Goal: Task Accomplishment & Management: Manage account settings

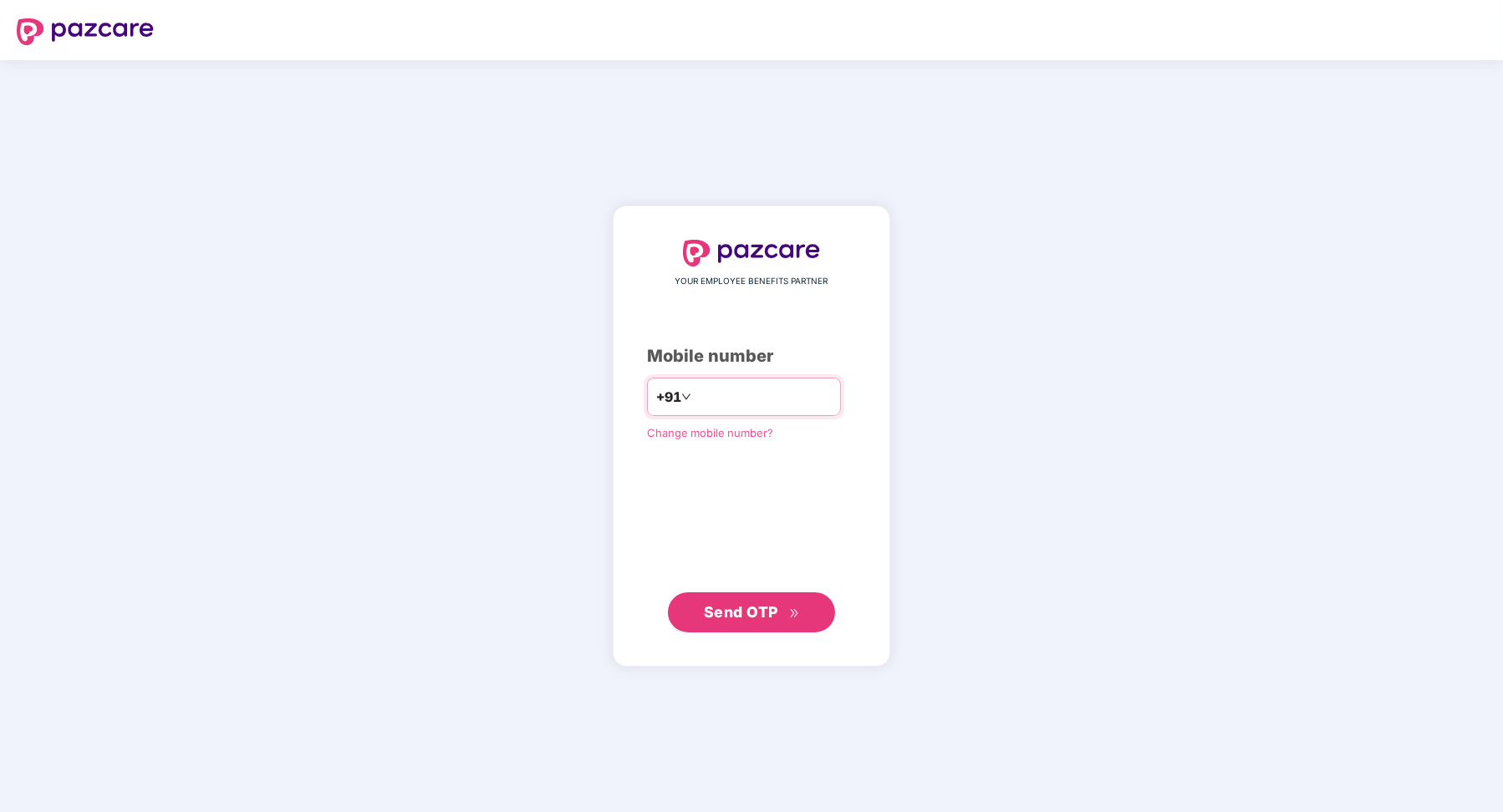
click at [775, 388] on input "number" at bounding box center [762, 397] width 137 height 26
type input "**********"
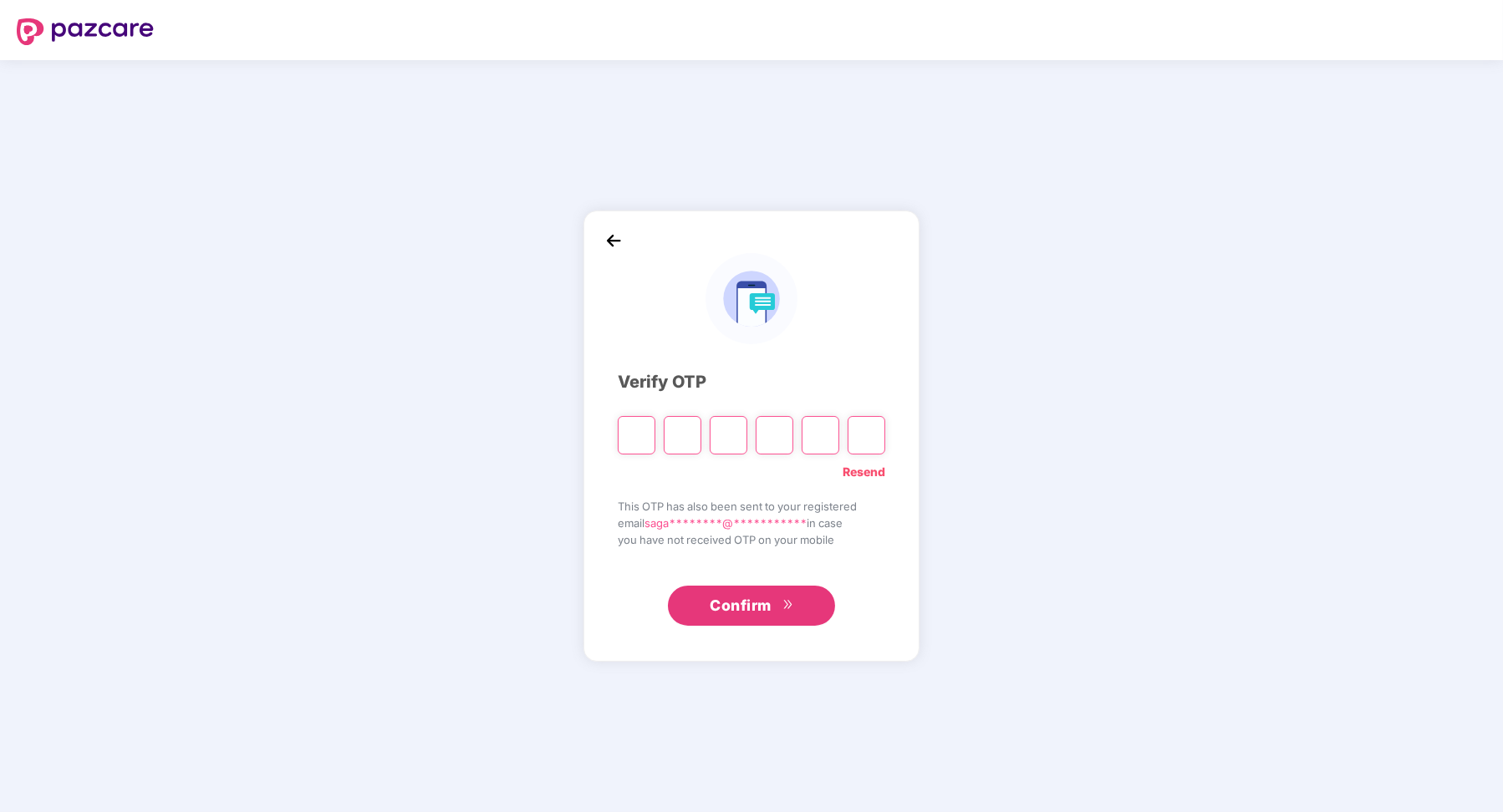
type input "*"
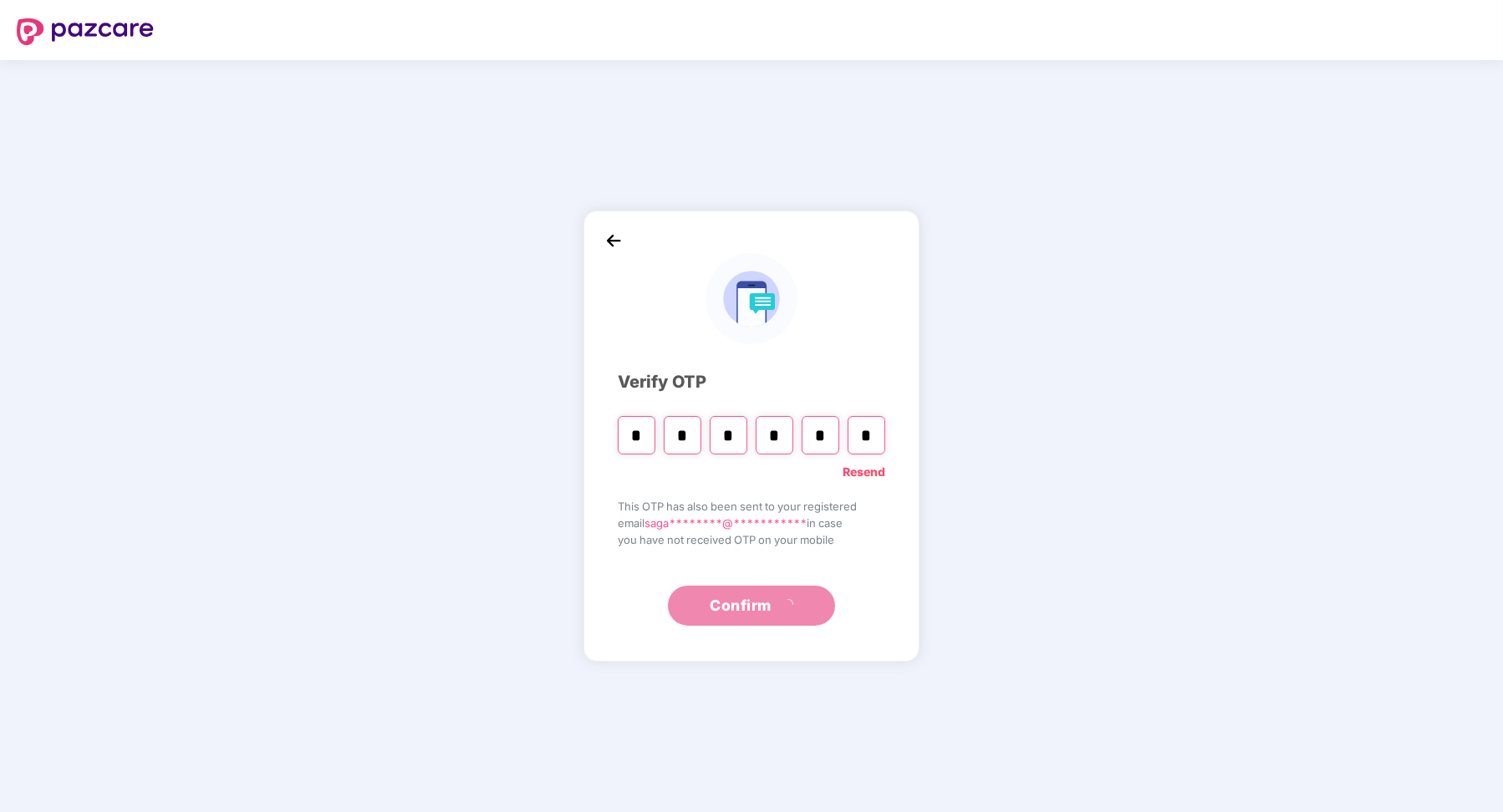
type input "*"
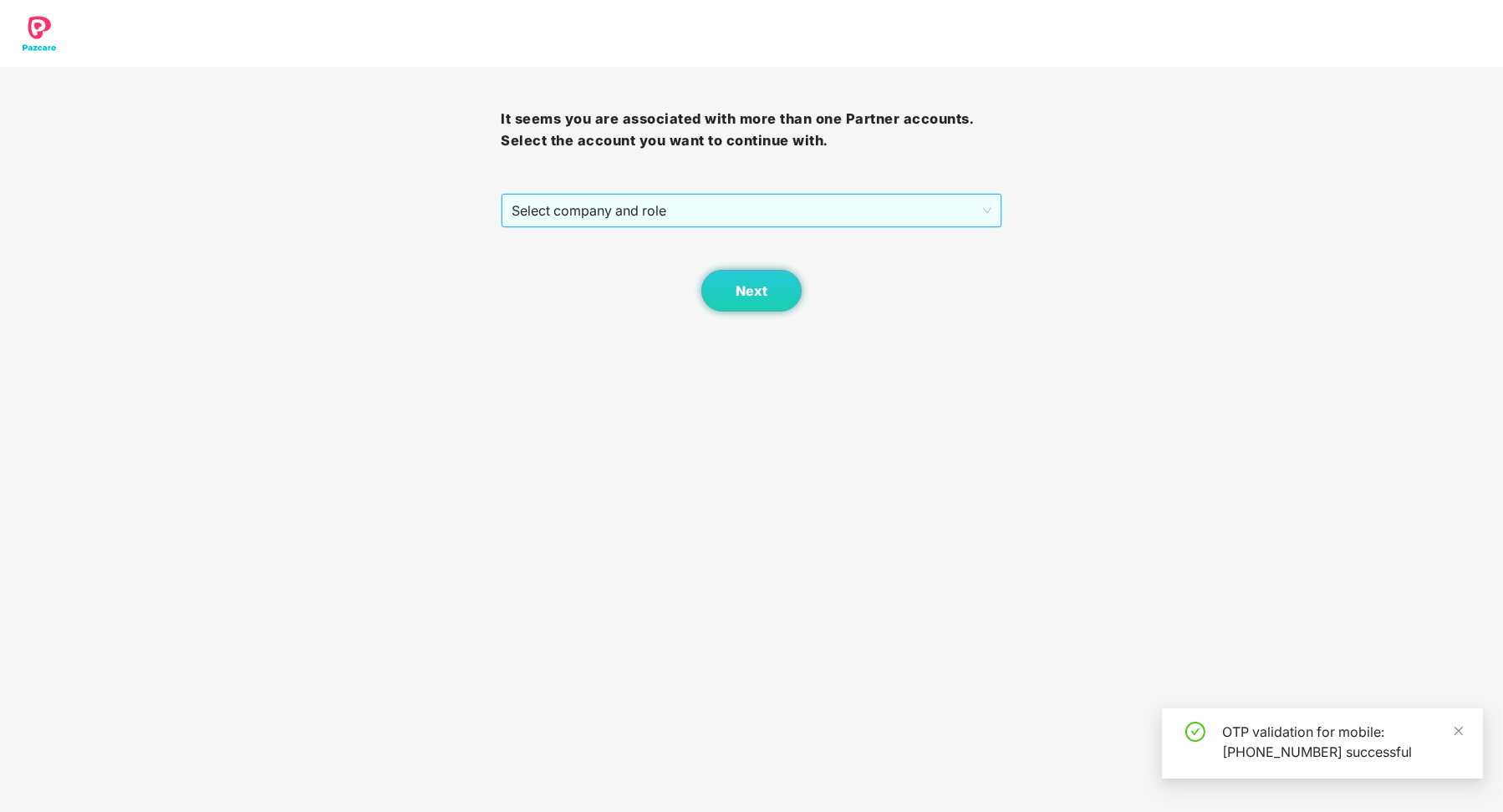
click at [766, 216] on span "Select company and role" at bounding box center [751, 211] width 479 height 32
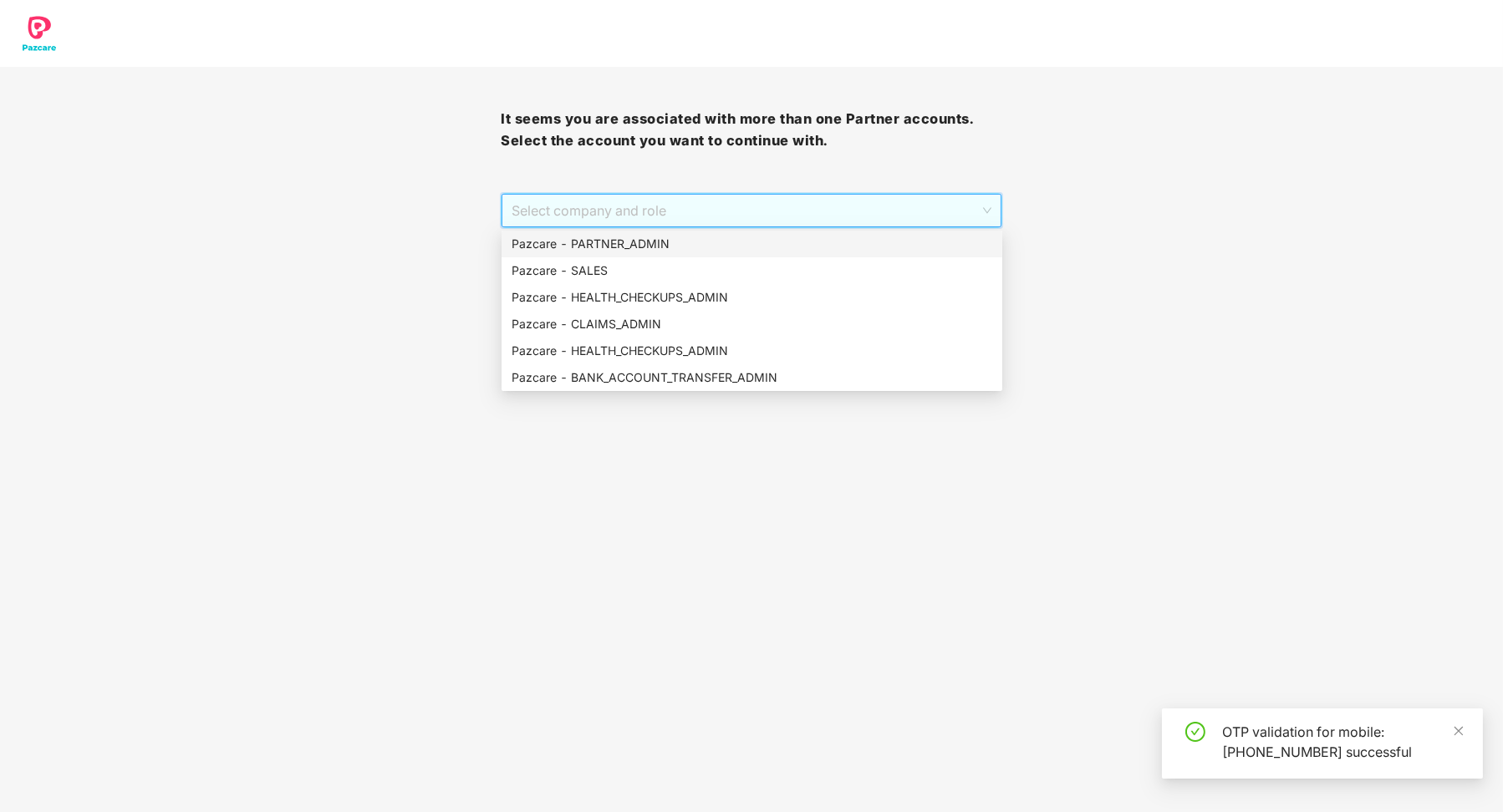
click at [741, 233] on div "Pazcare - PARTNER_ADMIN" at bounding box center [752, 244] width 501 height 26
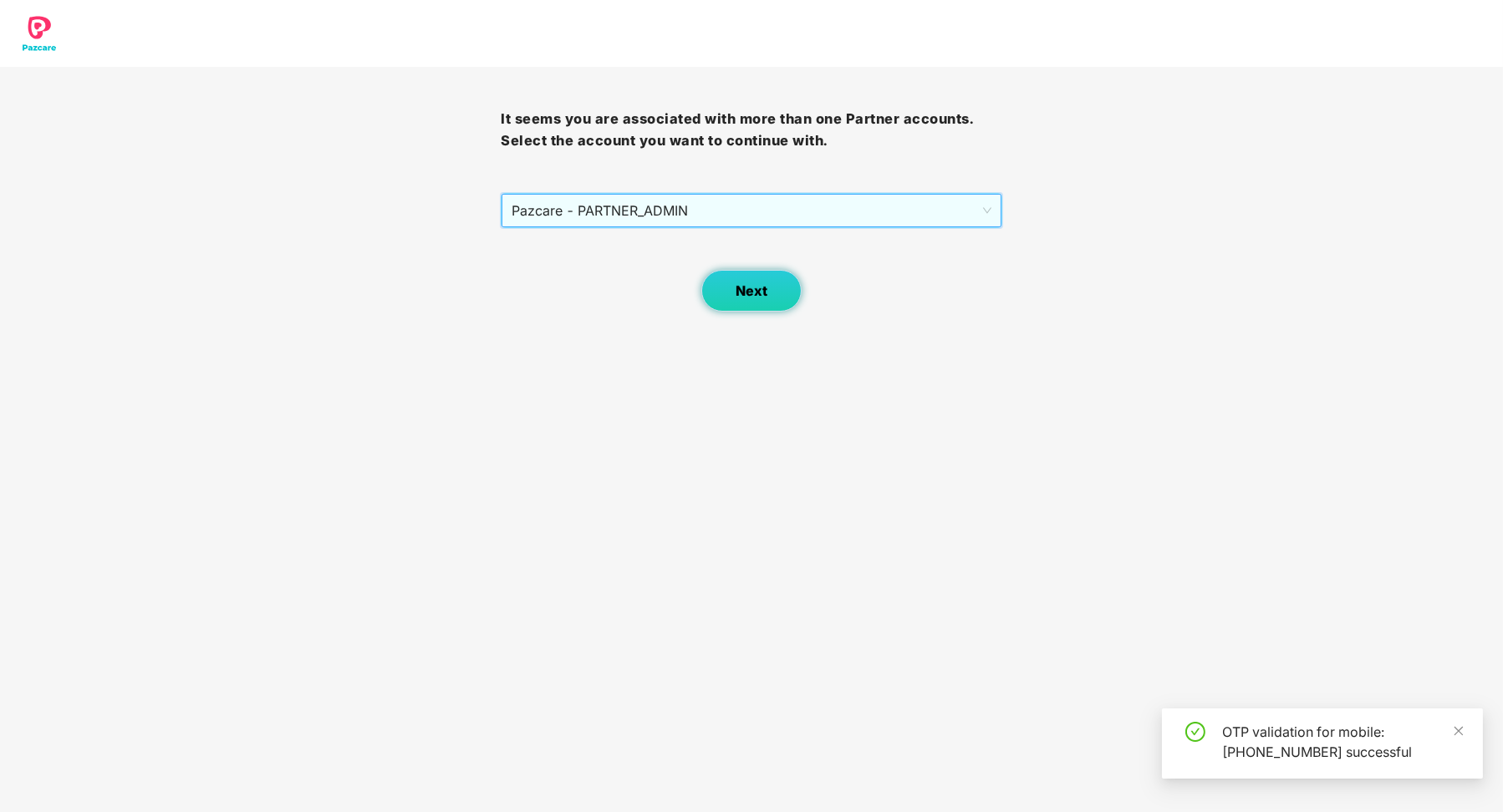
click at [732, 294] on button "Next" at bounding box center [752, 290] width 101 height 41
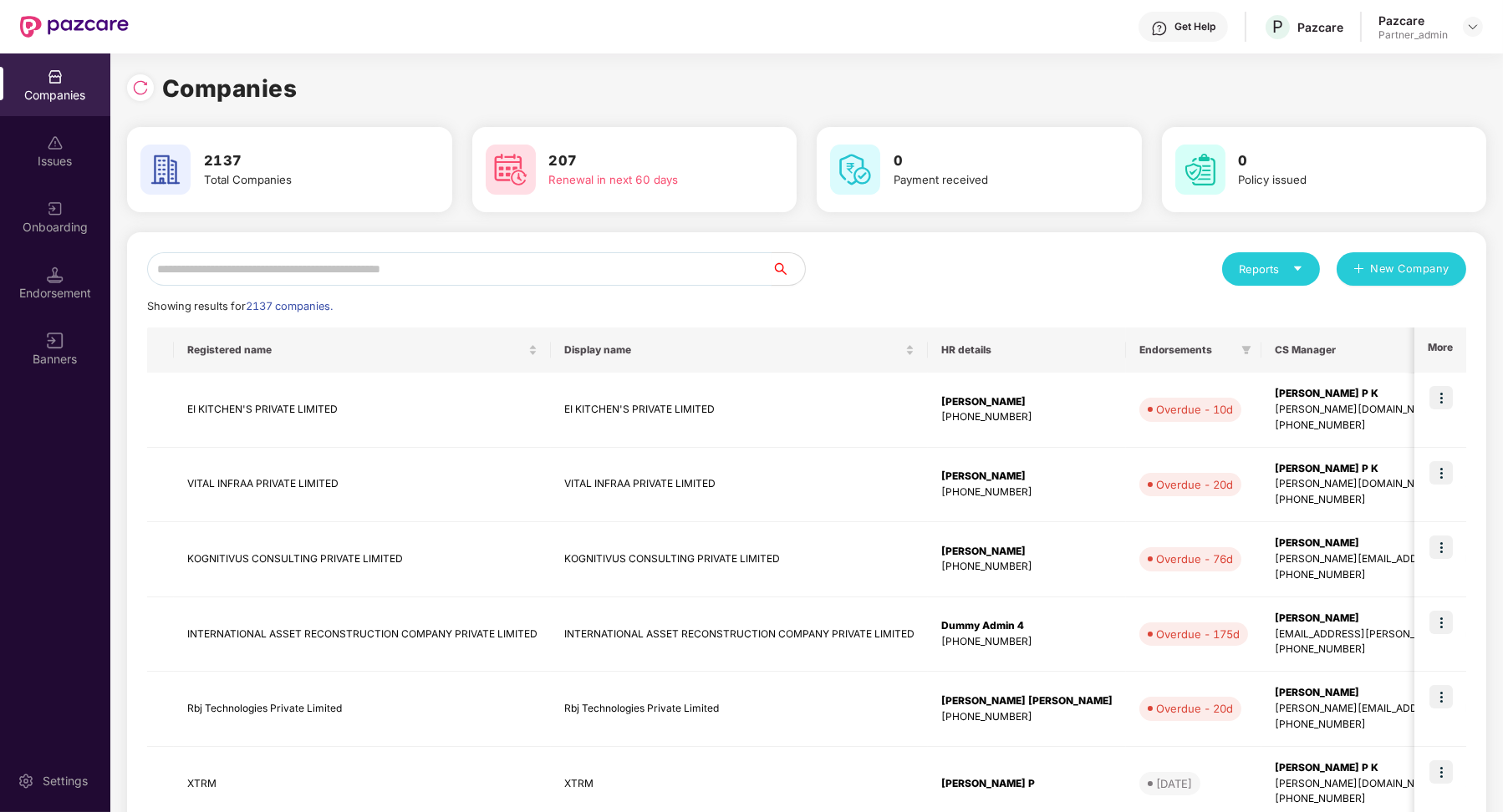
click at [508, 268] on input "text" at bounding box center [460, 269] width 624 height 34
paste input "**********"
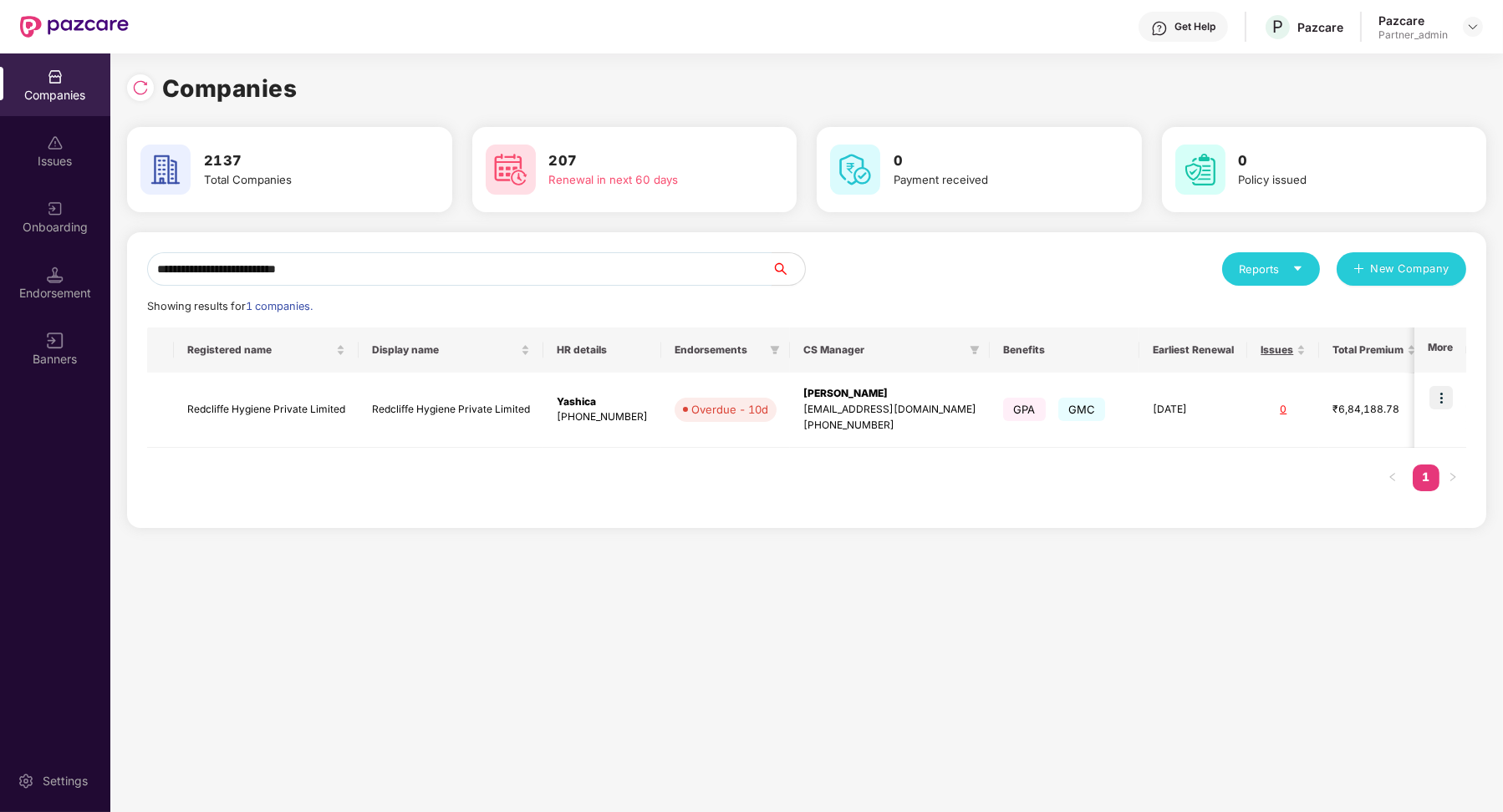
type input "**********"
drag, startPoint x: 1500, startPoint y: 398, endPoint x: 1439, endPoint y: 397, distance: 61.0
click at [1439, 397] on img at bounding box center [1440, 398] width 24 height 24
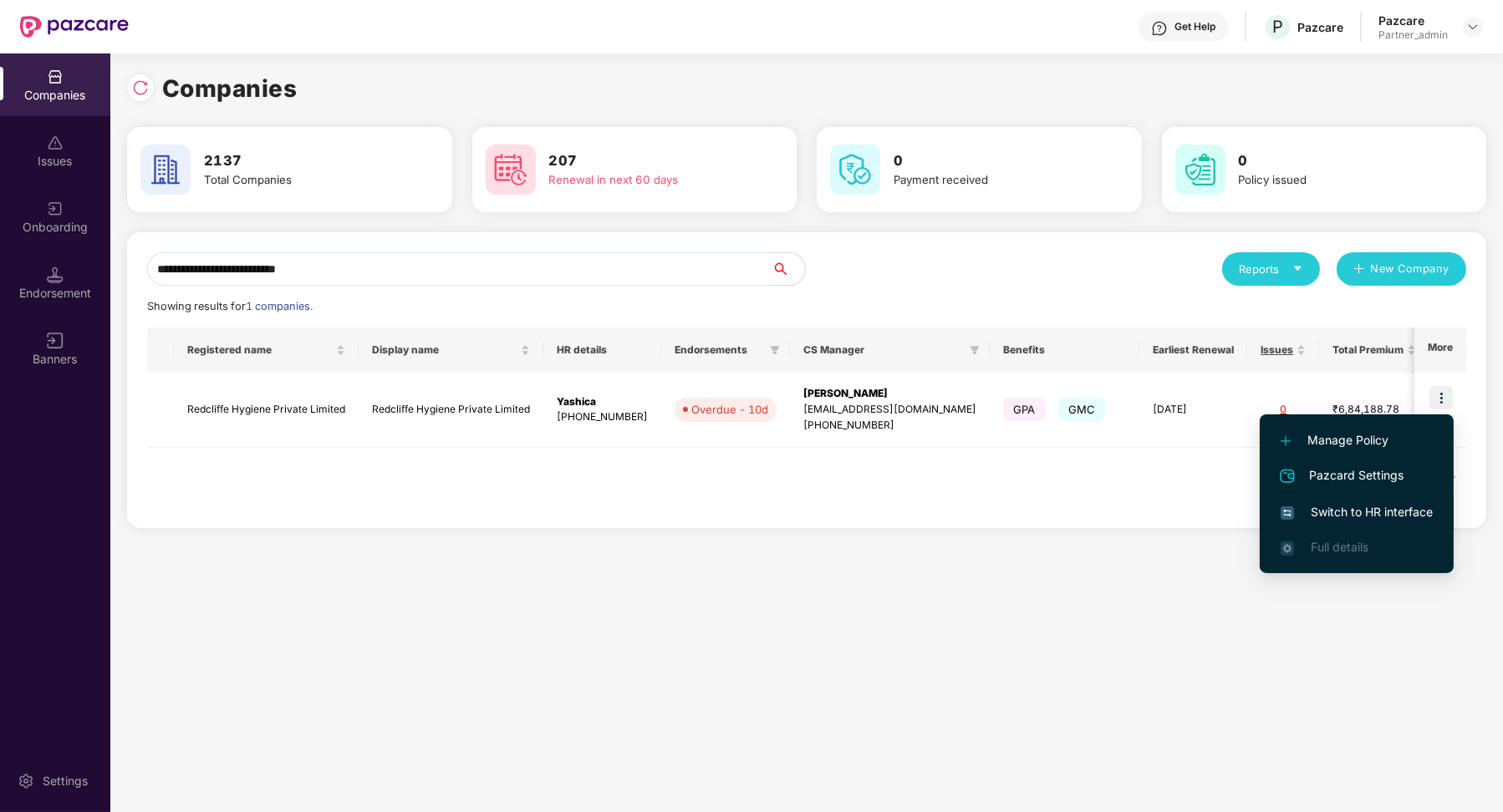
click at [1376, 512] on span "Switch to HR interface" at bounding box center [1357, 511] width 152 height 19
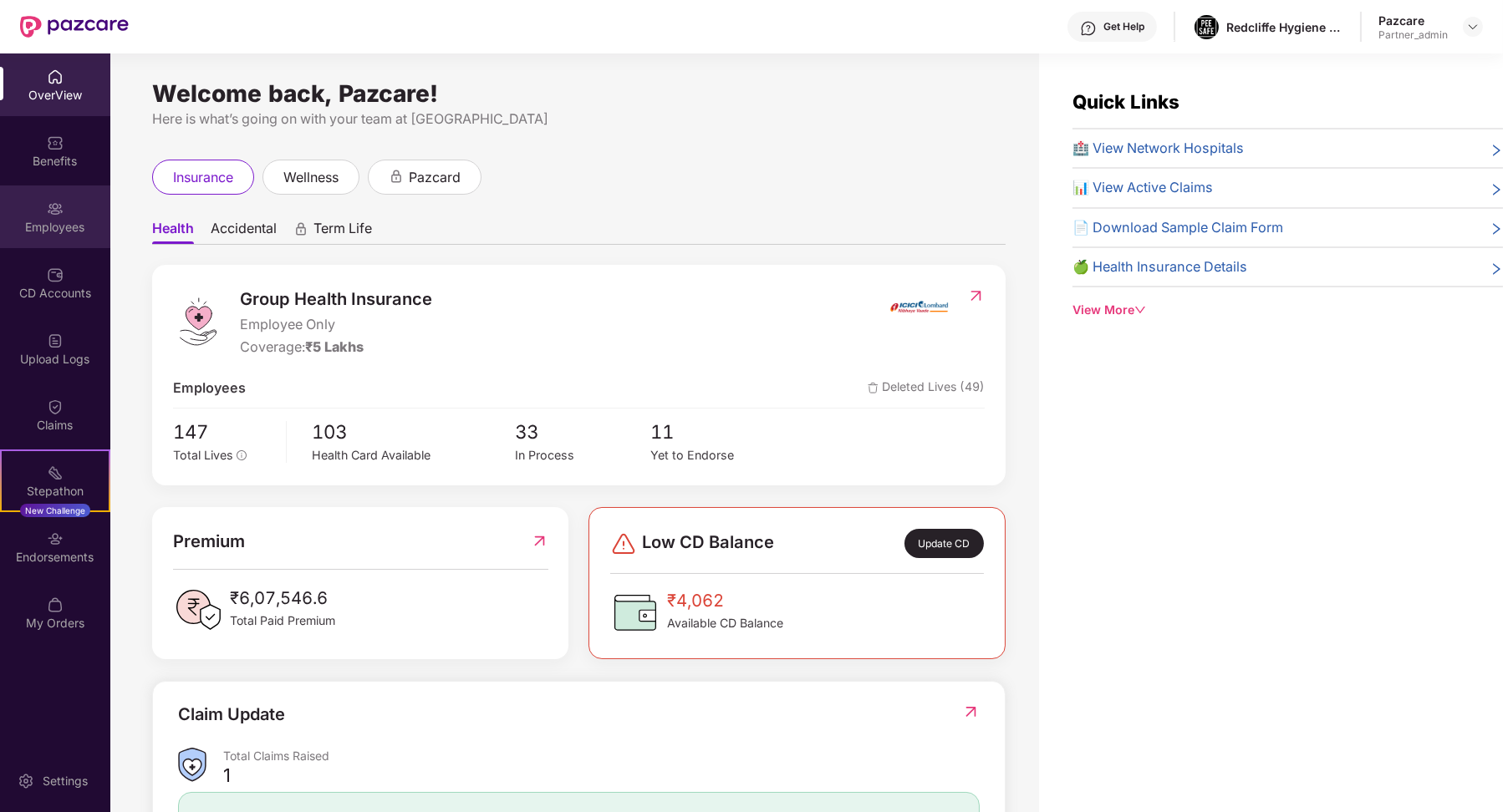
click at [96, 234] on div "Employees" at bounding box center [55, 227] width 110 height 17
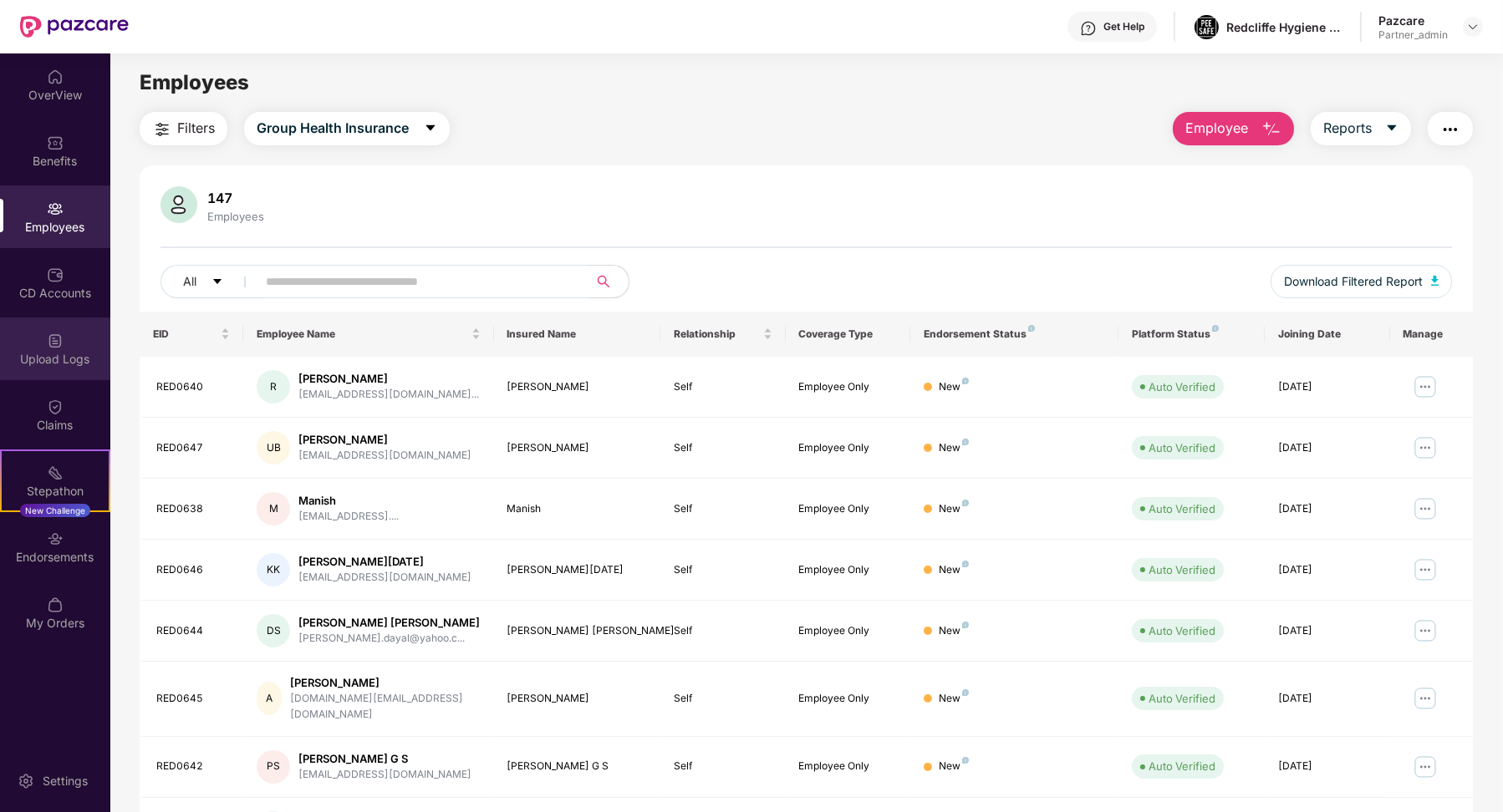
click at [71, 343] on div "Upload Logs" at bounding box center [55, 348] width 110 height 63
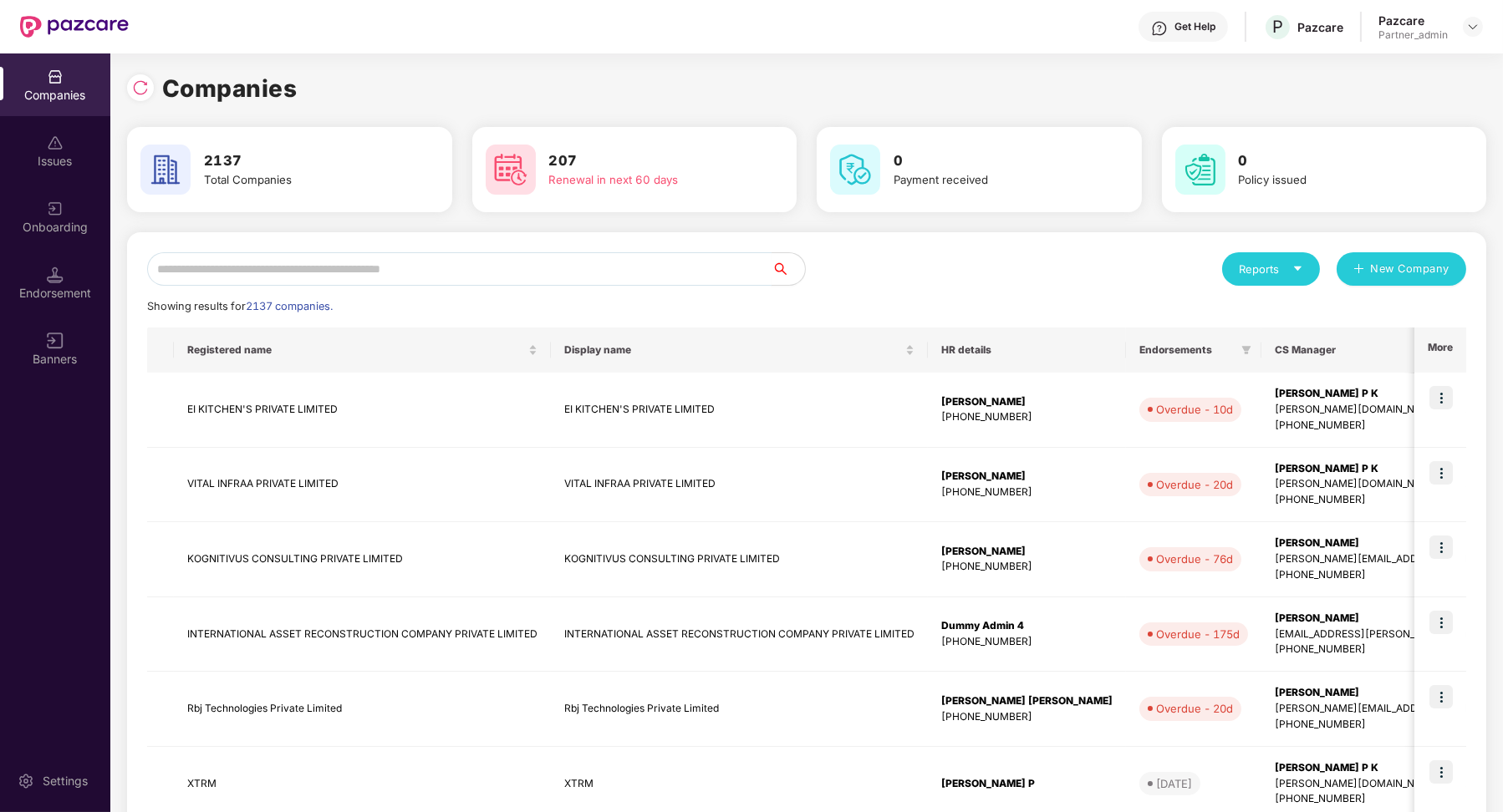
click at [245, 269] on input "text" at bounding box center [460, 269] width 624 height 34
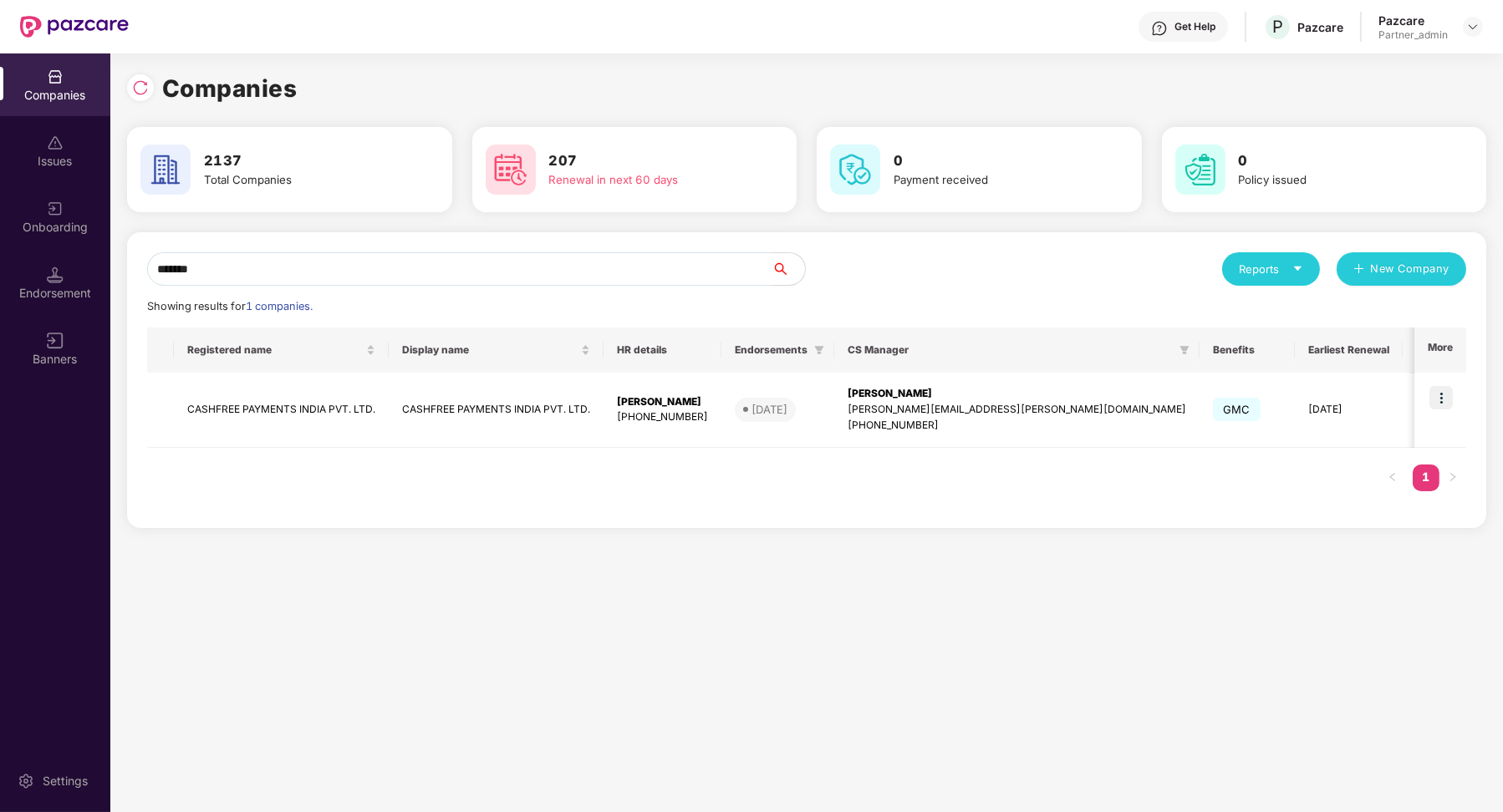
type input "*******"
click at [1449, 392] on img at bounding box center [1440, 398] width 24 height 24
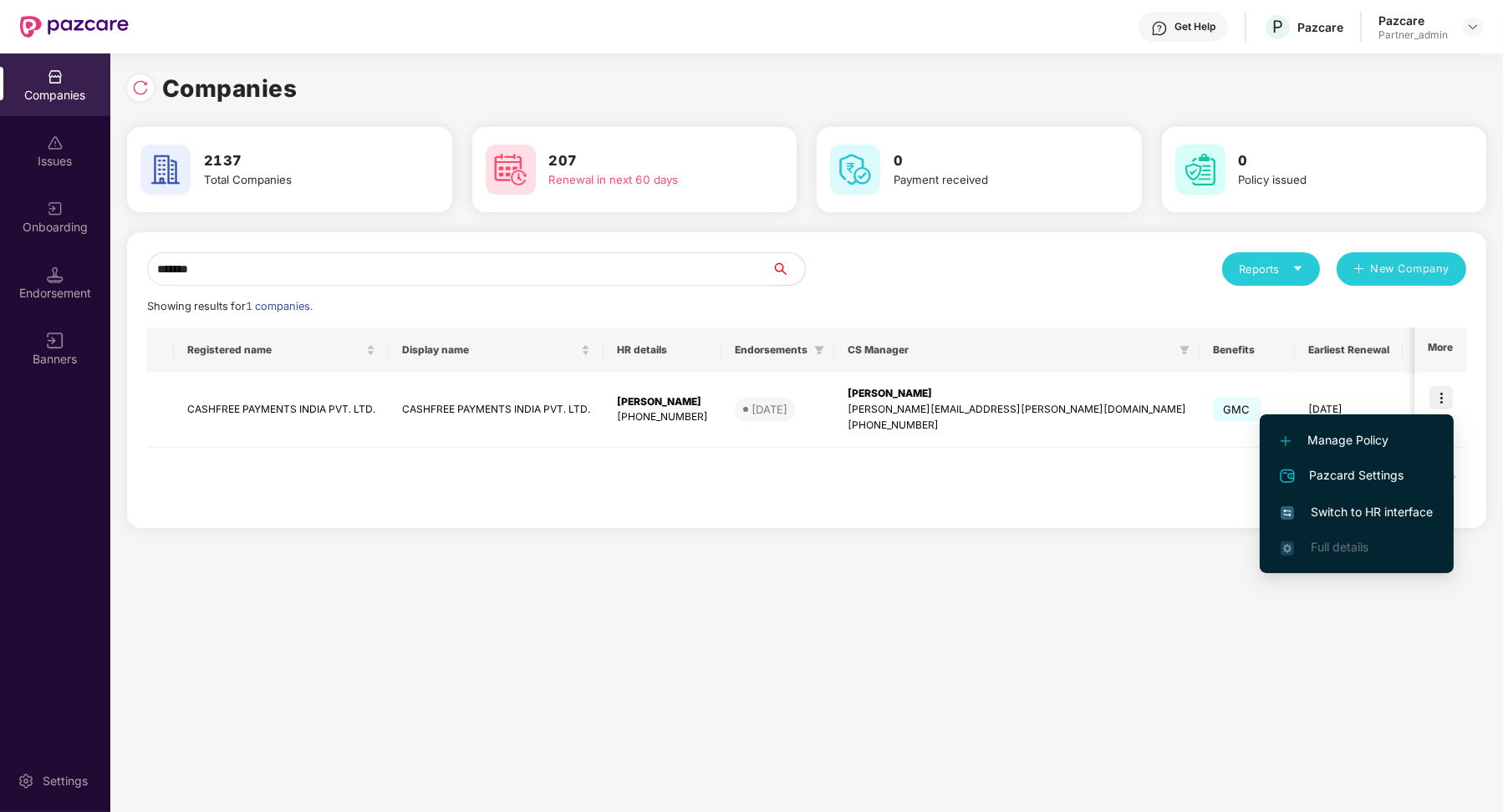
click at [1347, 502] on li "Switch to HR interface" at bounding box center [1357, 512] width 194 height 35
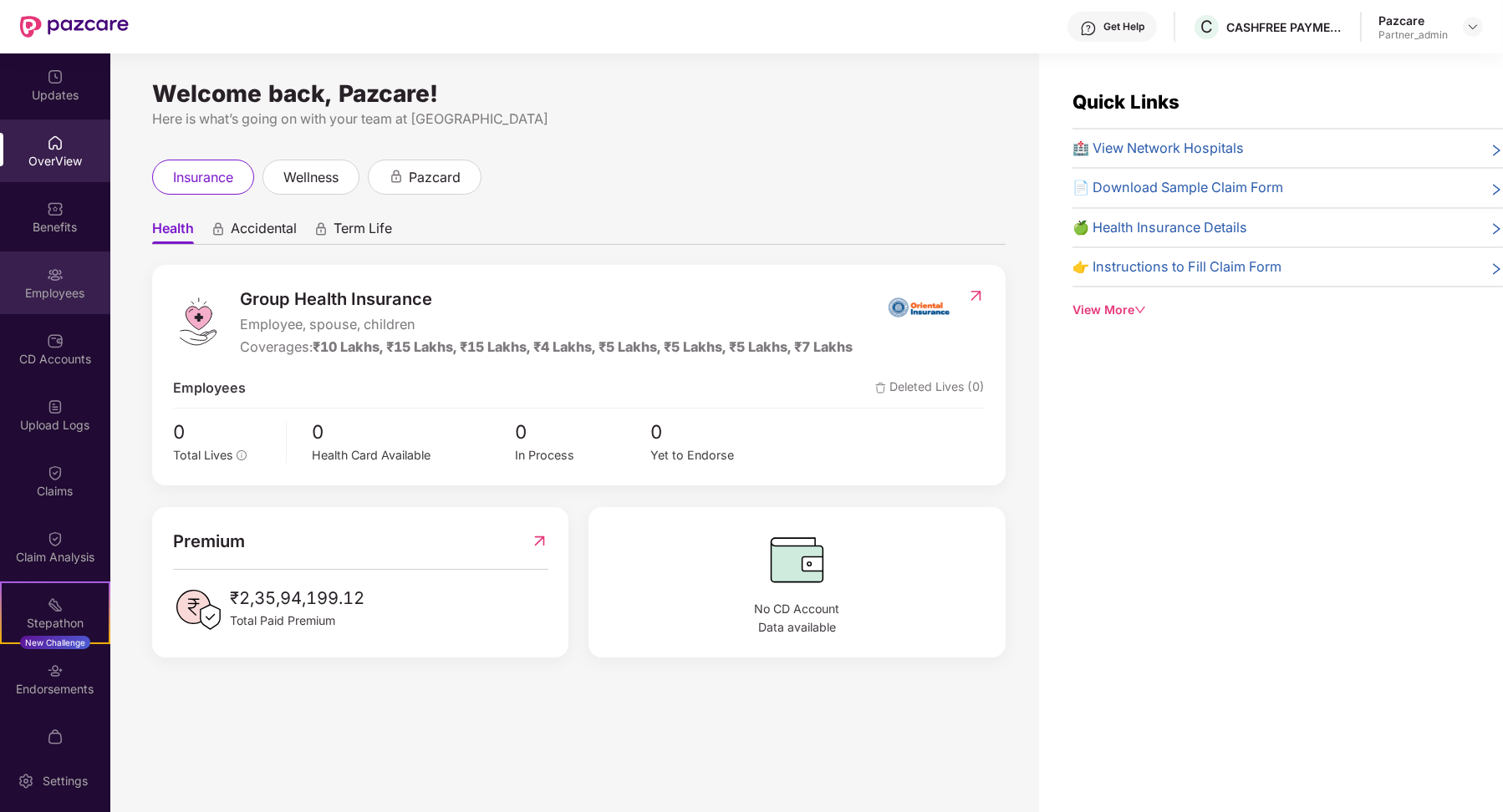
click at [59, 282] on div "Employees" at bounding box center [55, 282] width 110 height 63
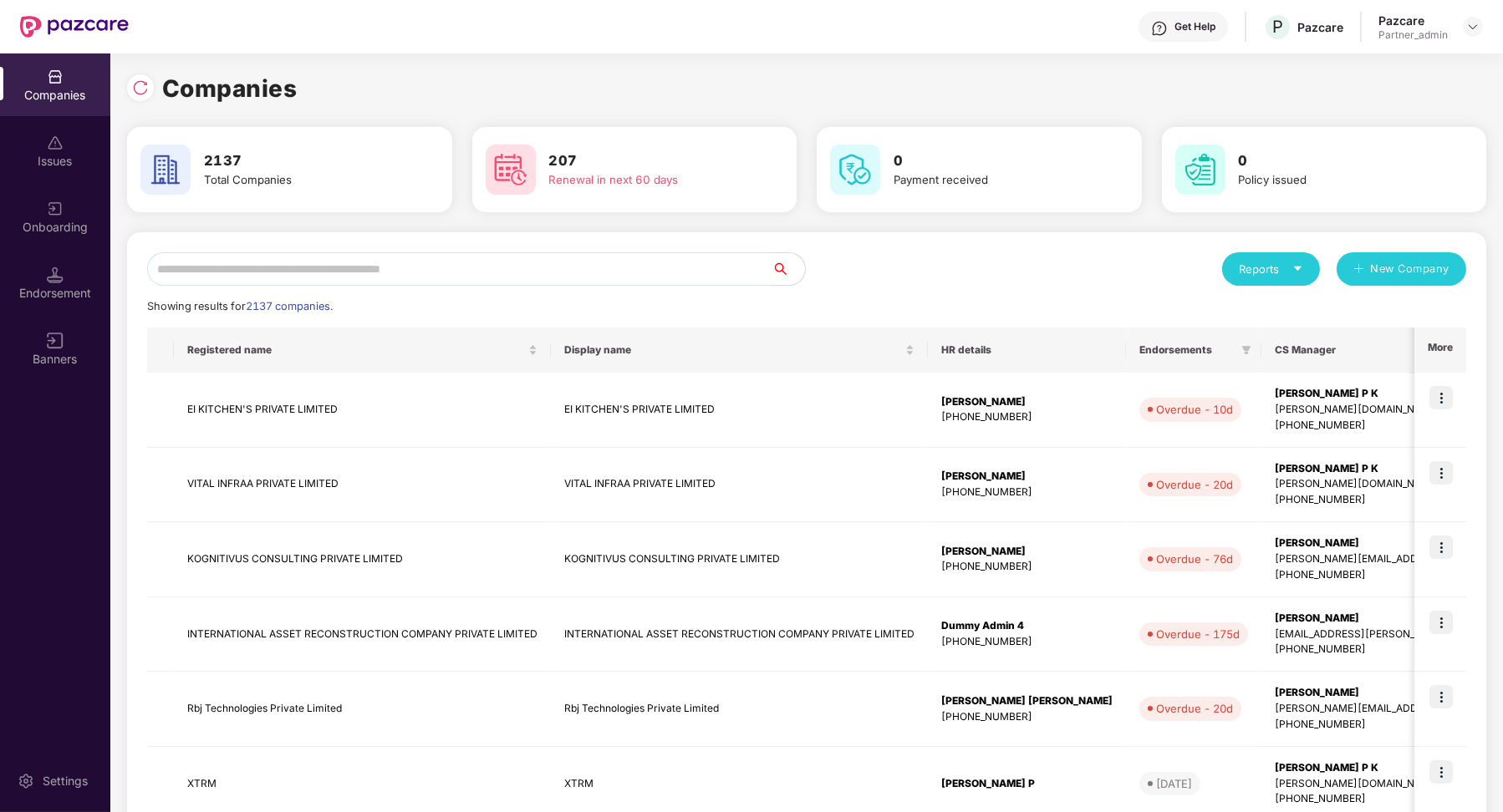
click at [343, 255] on input "text" at bounding box center [460, 269] width 624 height 34
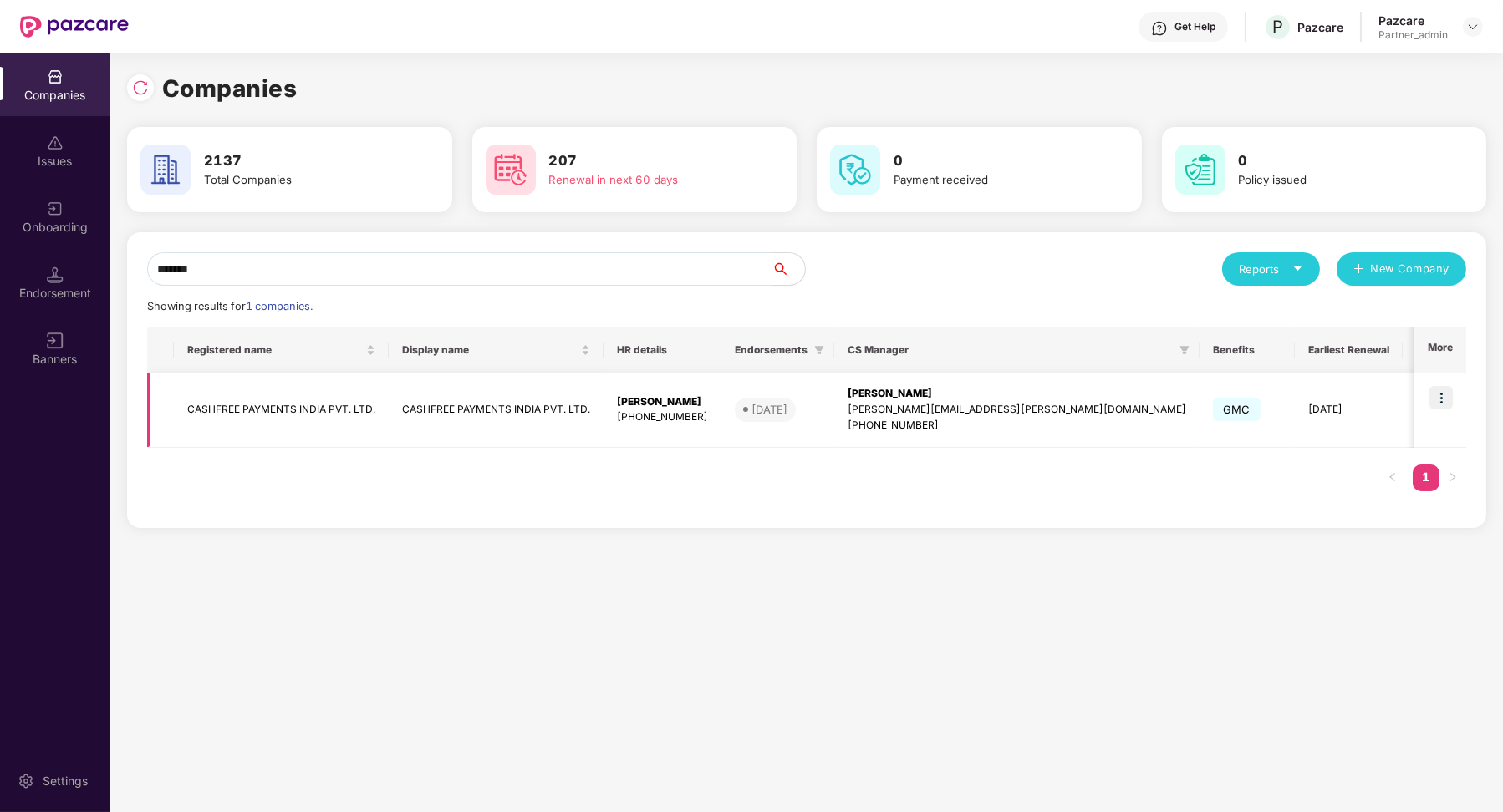
type input "*******"
click at [379, 412] on td "CASHFREE PAYMENTS INDIA PVT. LTD." at bounding box center [281, 410] width 215 height 75
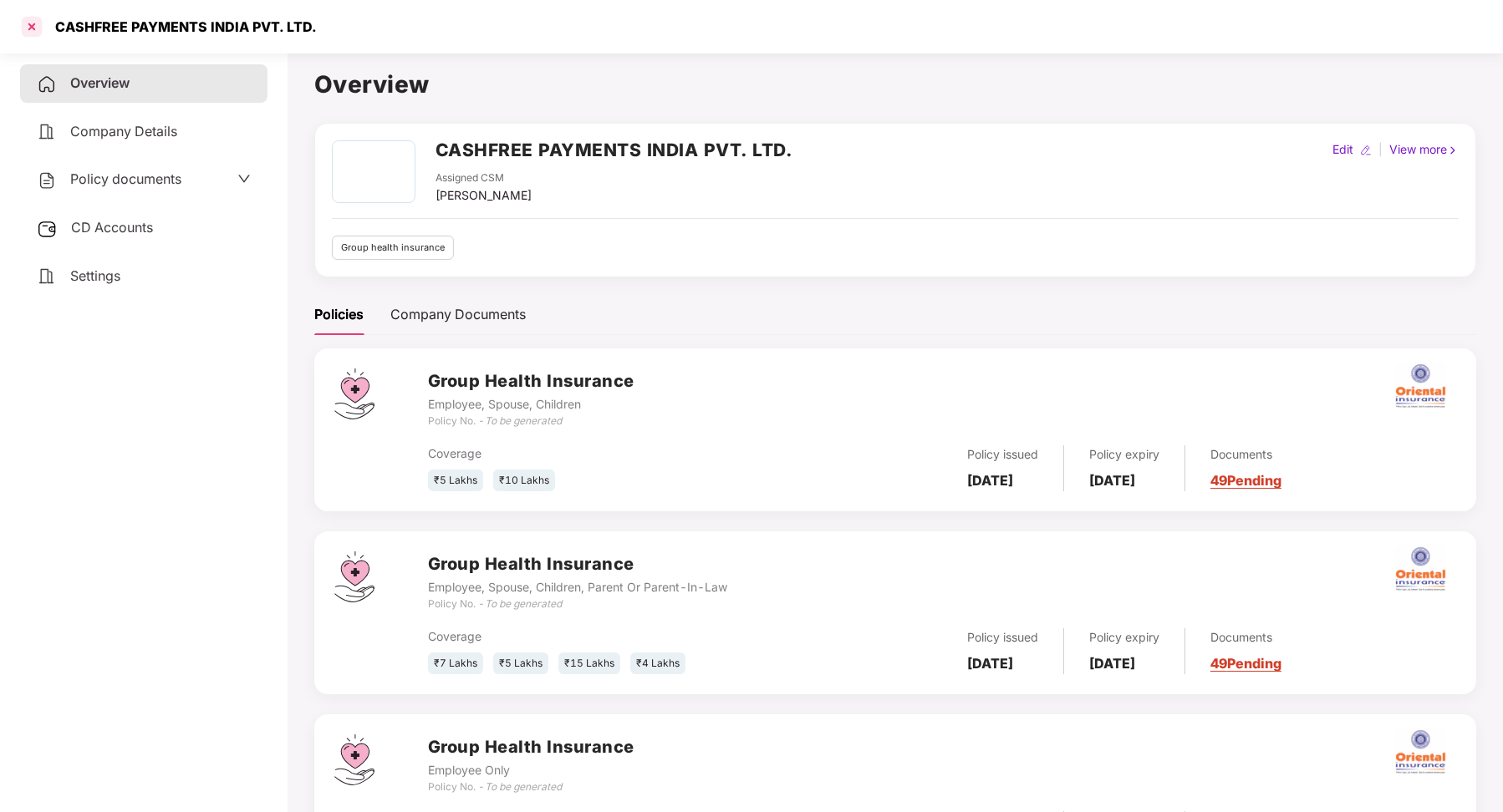
click at [40, 33] on div at bounding box center [32, 26] width 26 height 26
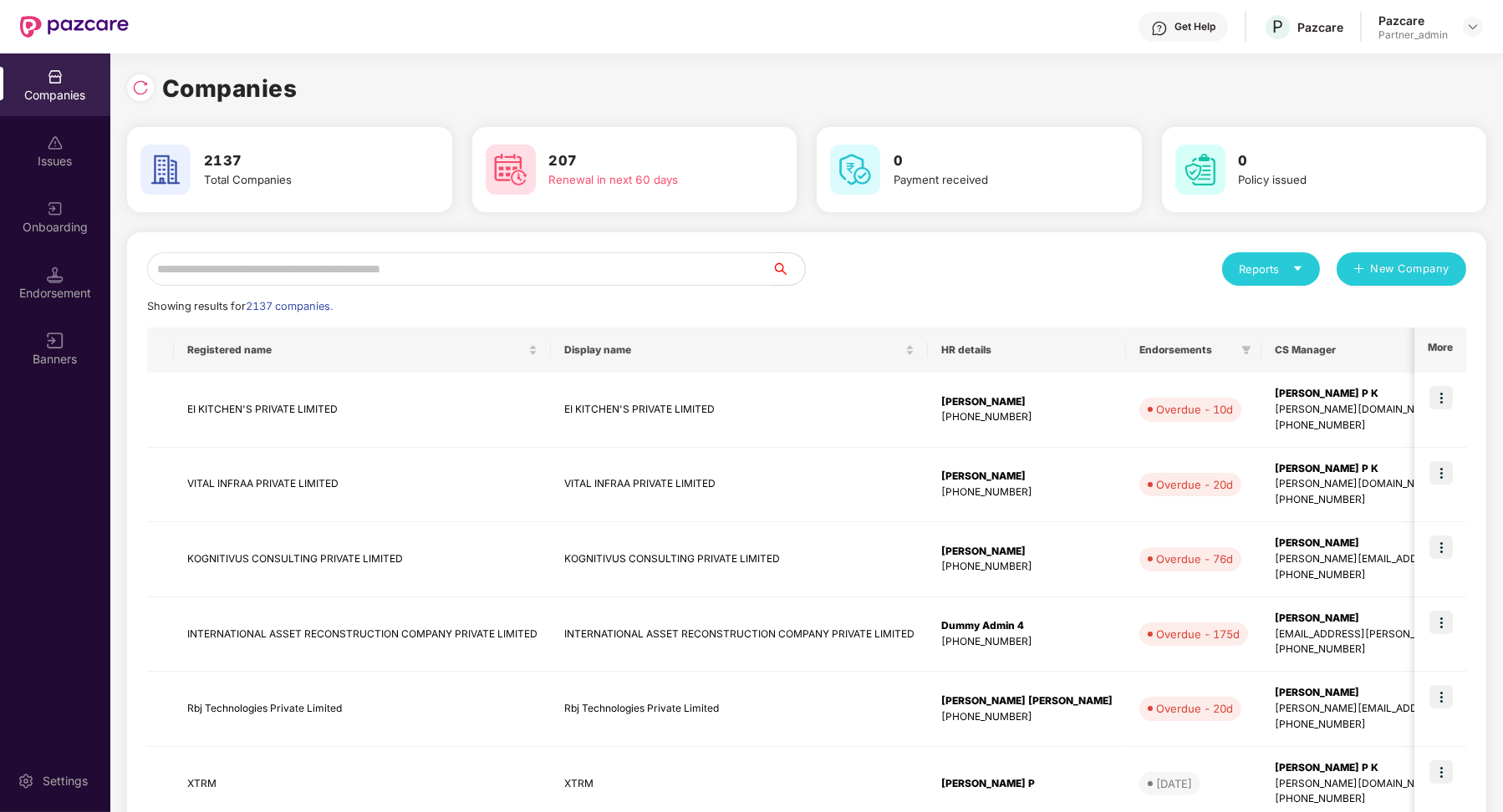
click at [270, 262] on input "text" at bounding box center [460, 269] width 624 height 34
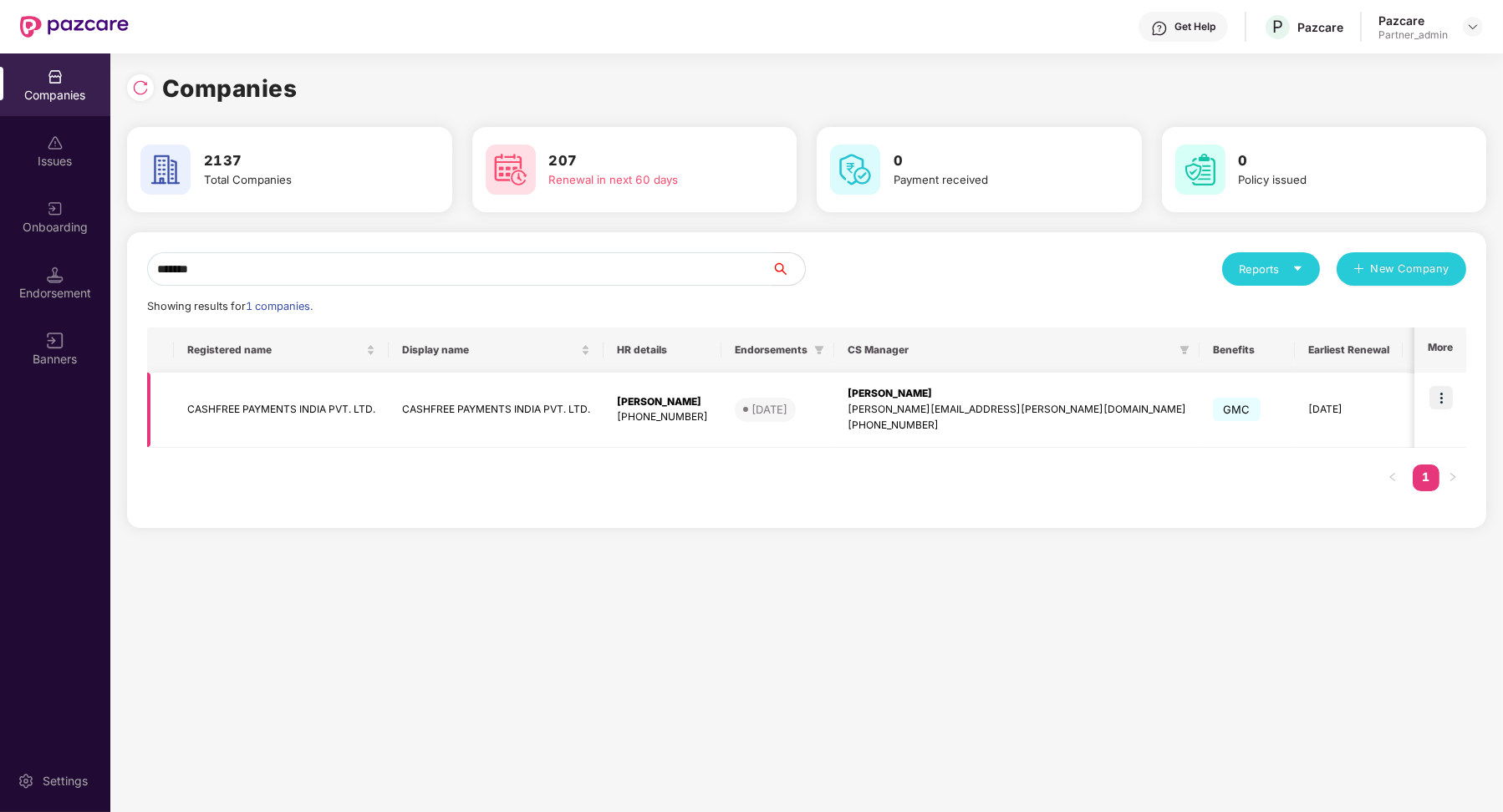
type input "*******"
click at [1432, 392] on img at bounding box center [1440, 398] width 24 height 24
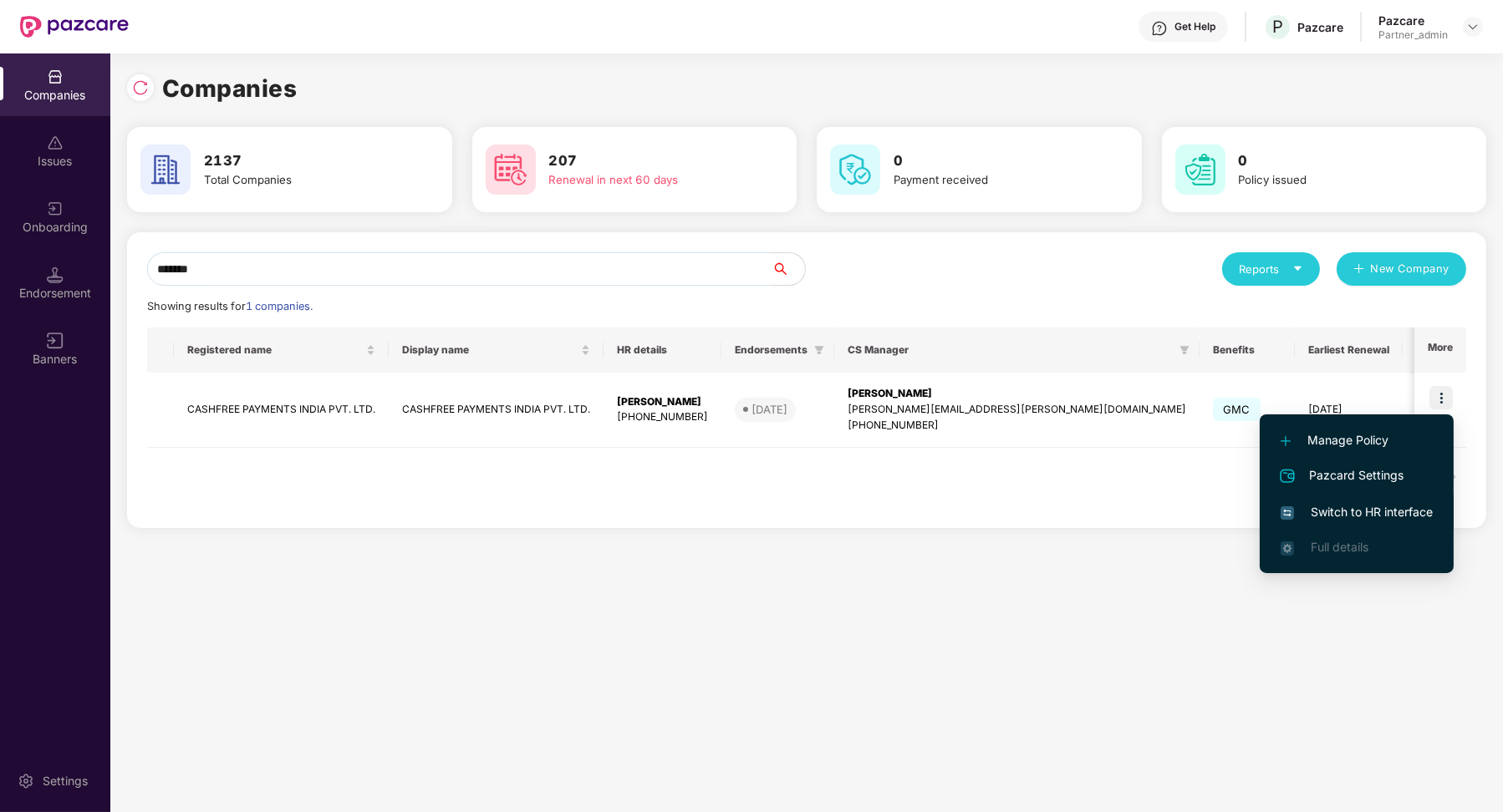
click at [1380, 502] on li "Switch to HR interface" at bounding box center [1357, 512] width 194 height 35
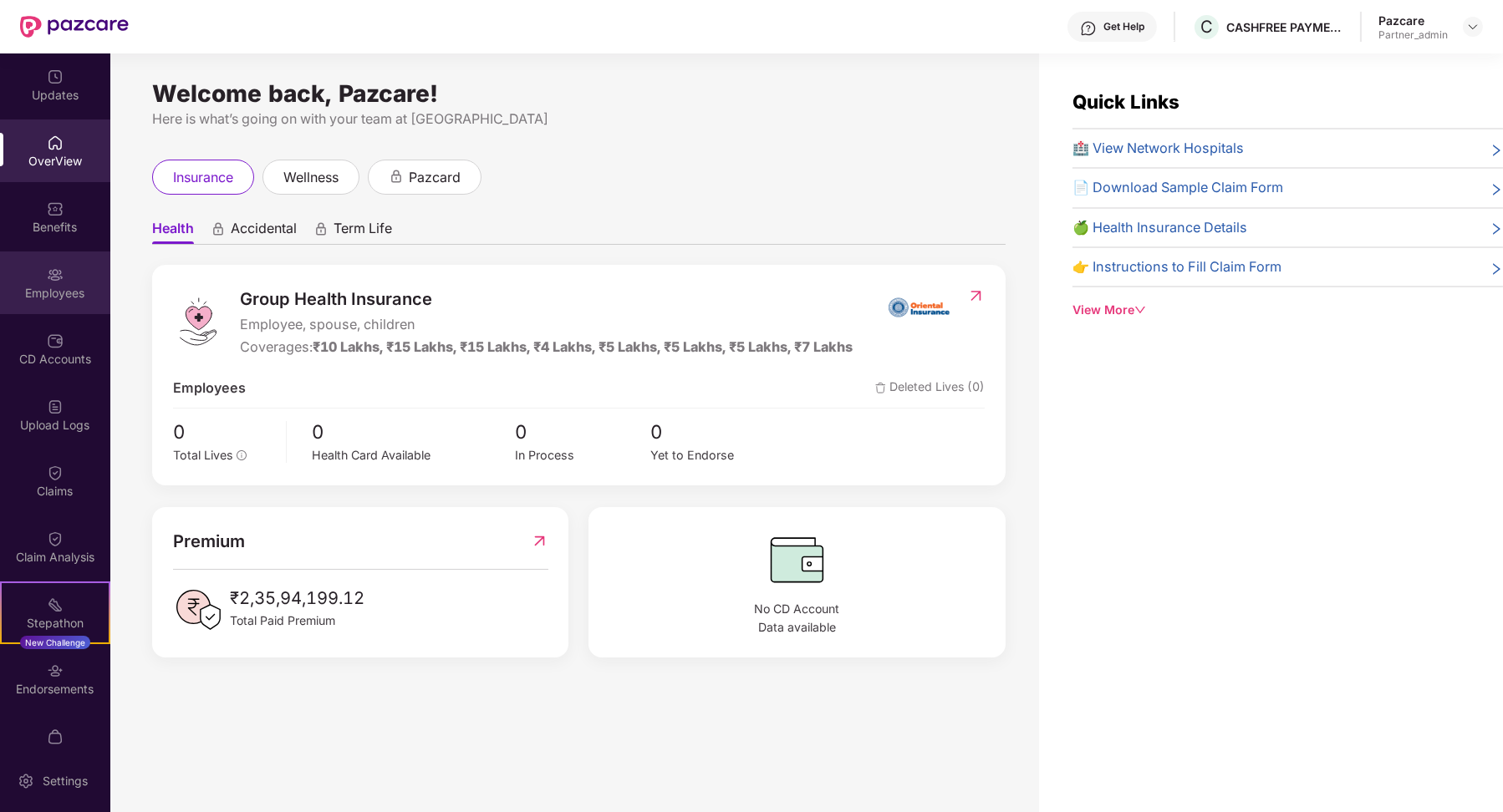
click at [77, 276] on div "Employees" at bounding box center [55, 282] width 110 height 63
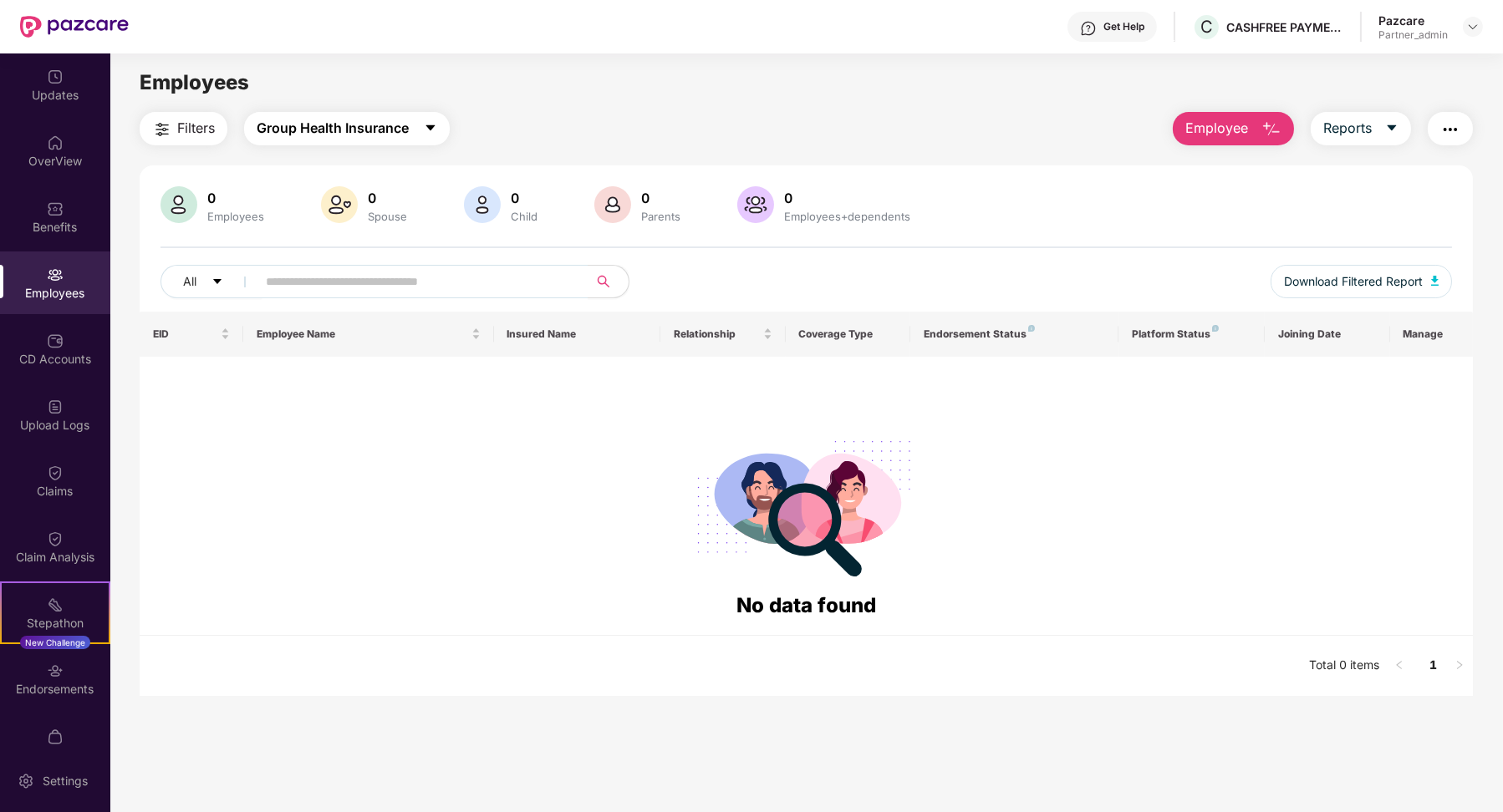
click at [349, 113] on button "Group Health Insurance" at bounding box center [347, 129] width 206 height 34
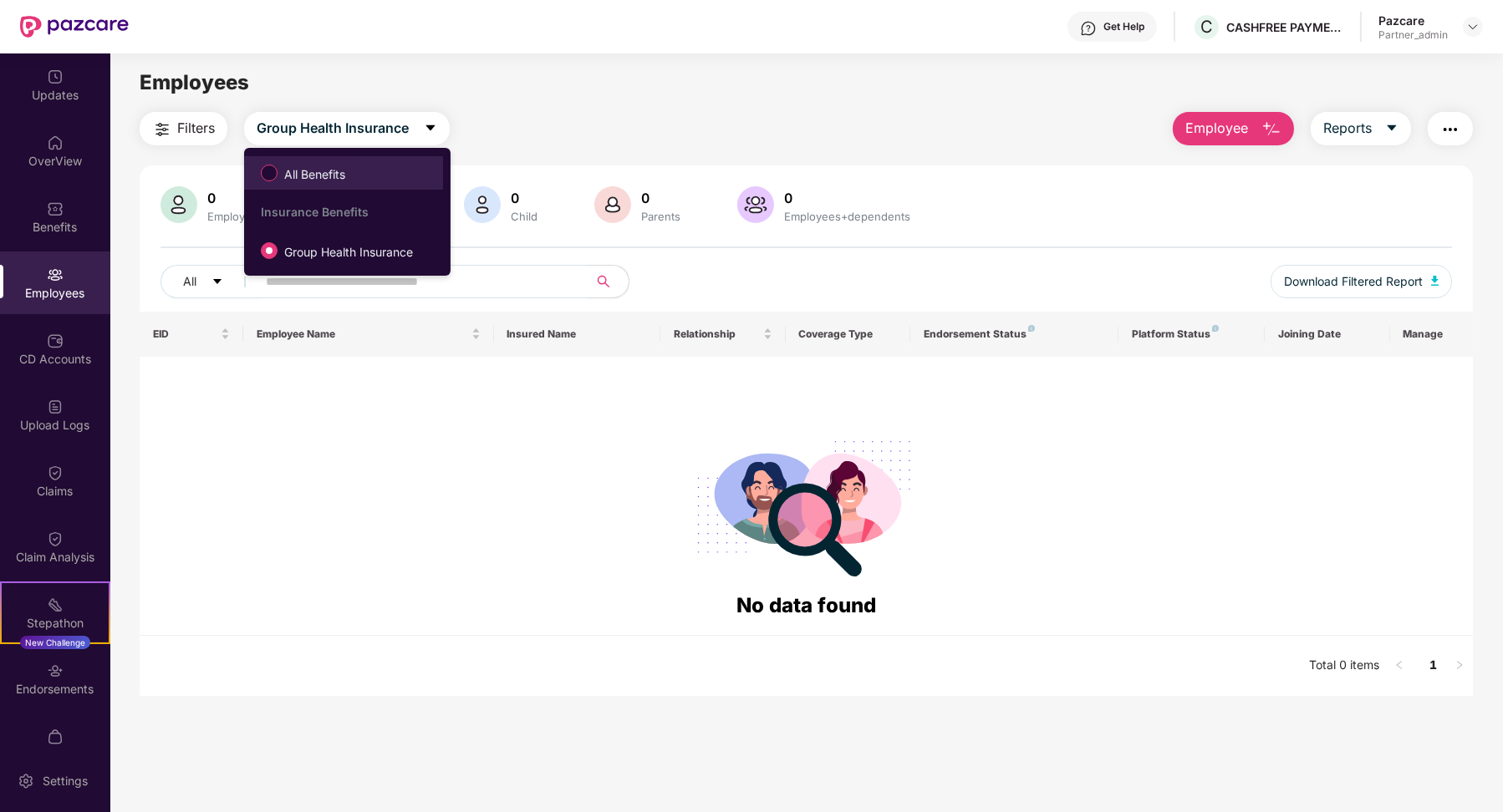
click at [344, 165] on label "All Benefits" at bounding box center [306, 173] width 108 height 28
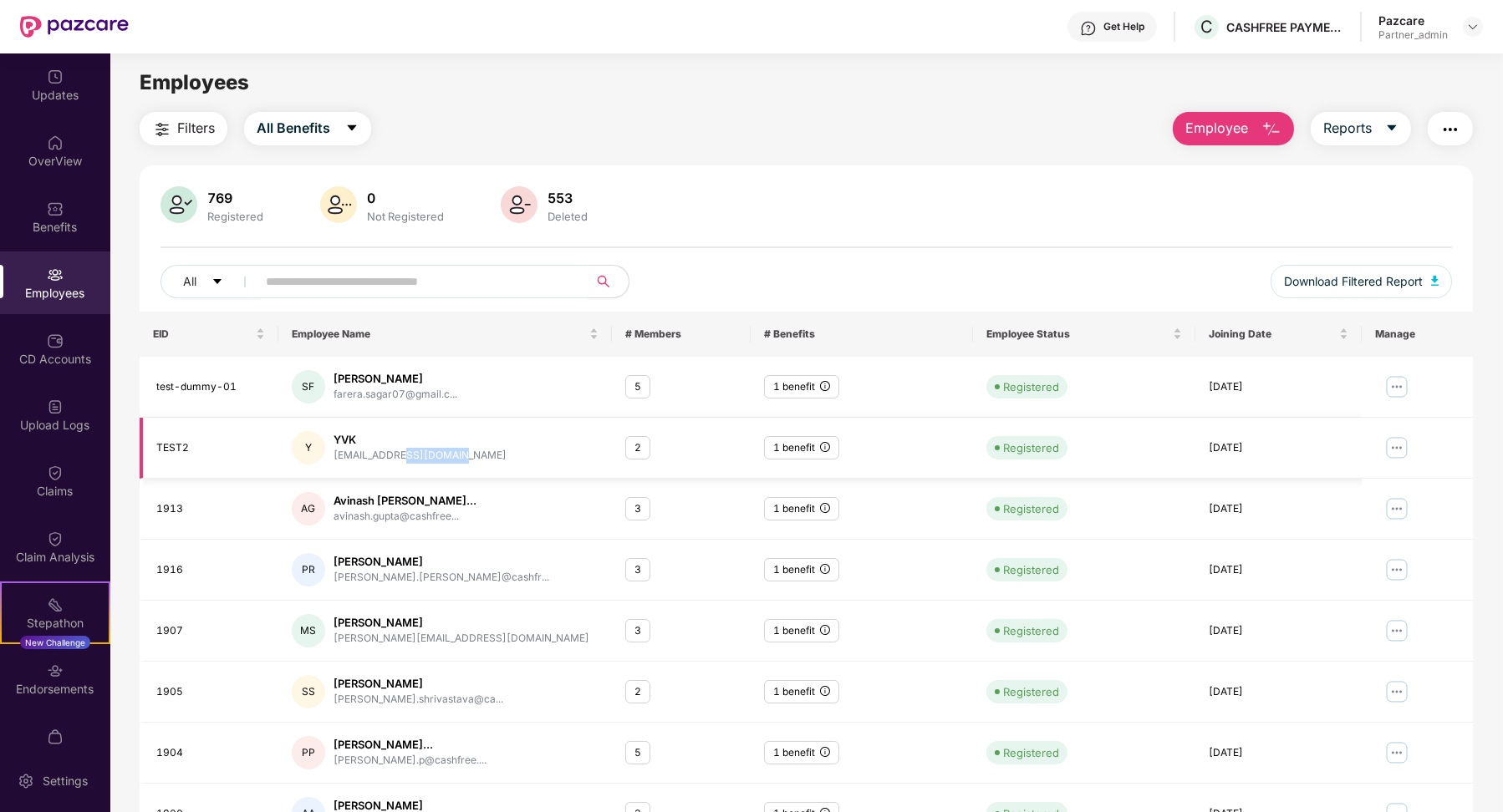
drag, startPoint x: 400, startPoint y: 455, endPoint x: 480, endPoint y: 458, distance: 80.1
click at [480, 458] on div "Y YVK yvkandoi2001@gmail.com" at bounding box center [445, 448] width 307 height 34
copy div "@gmail.com"
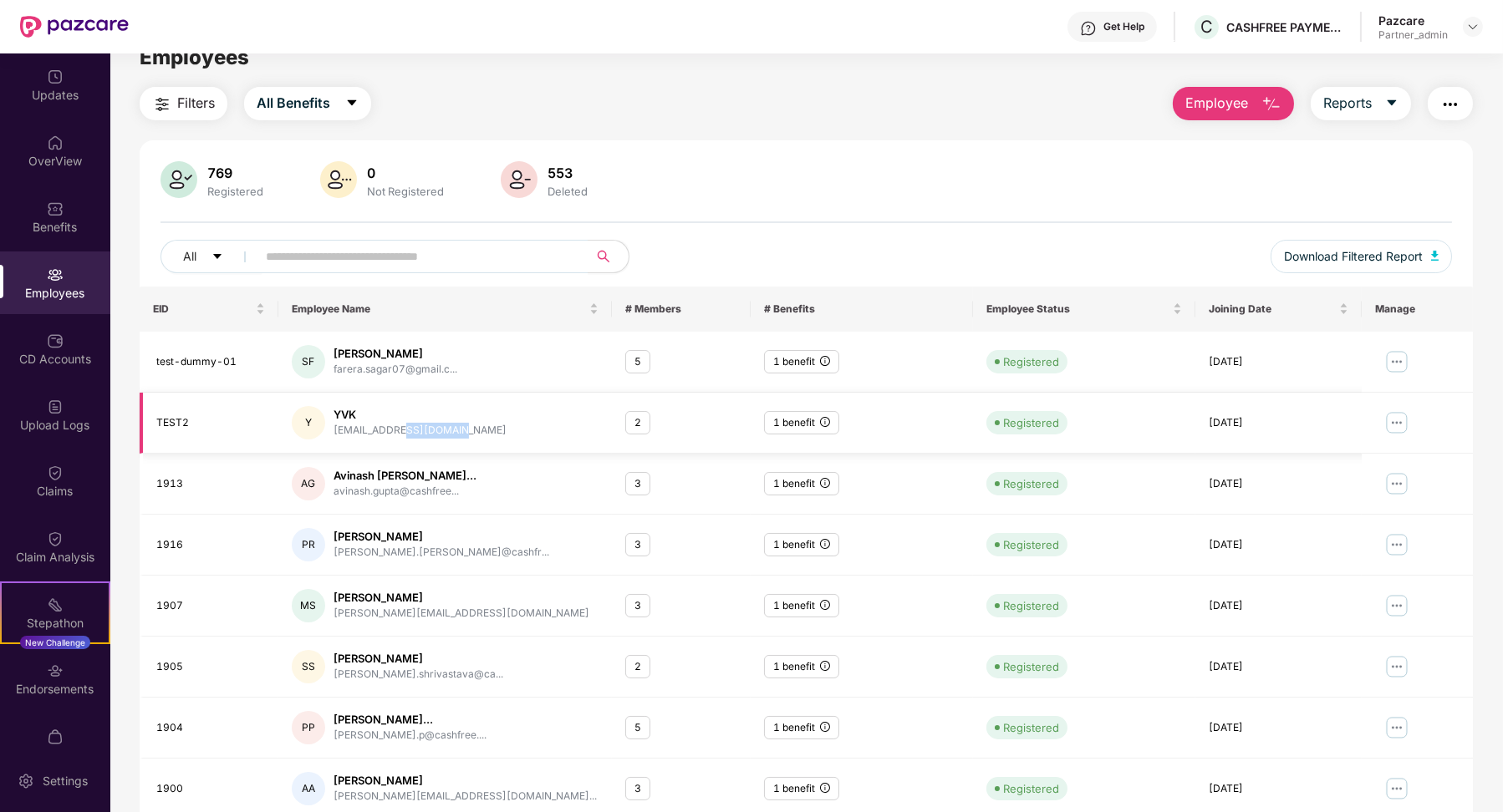
scroll to position [26, 0]
click at [1367, 249] on span "Download Filtered Report" at bounding box center [1352, 256] width 138 height 19
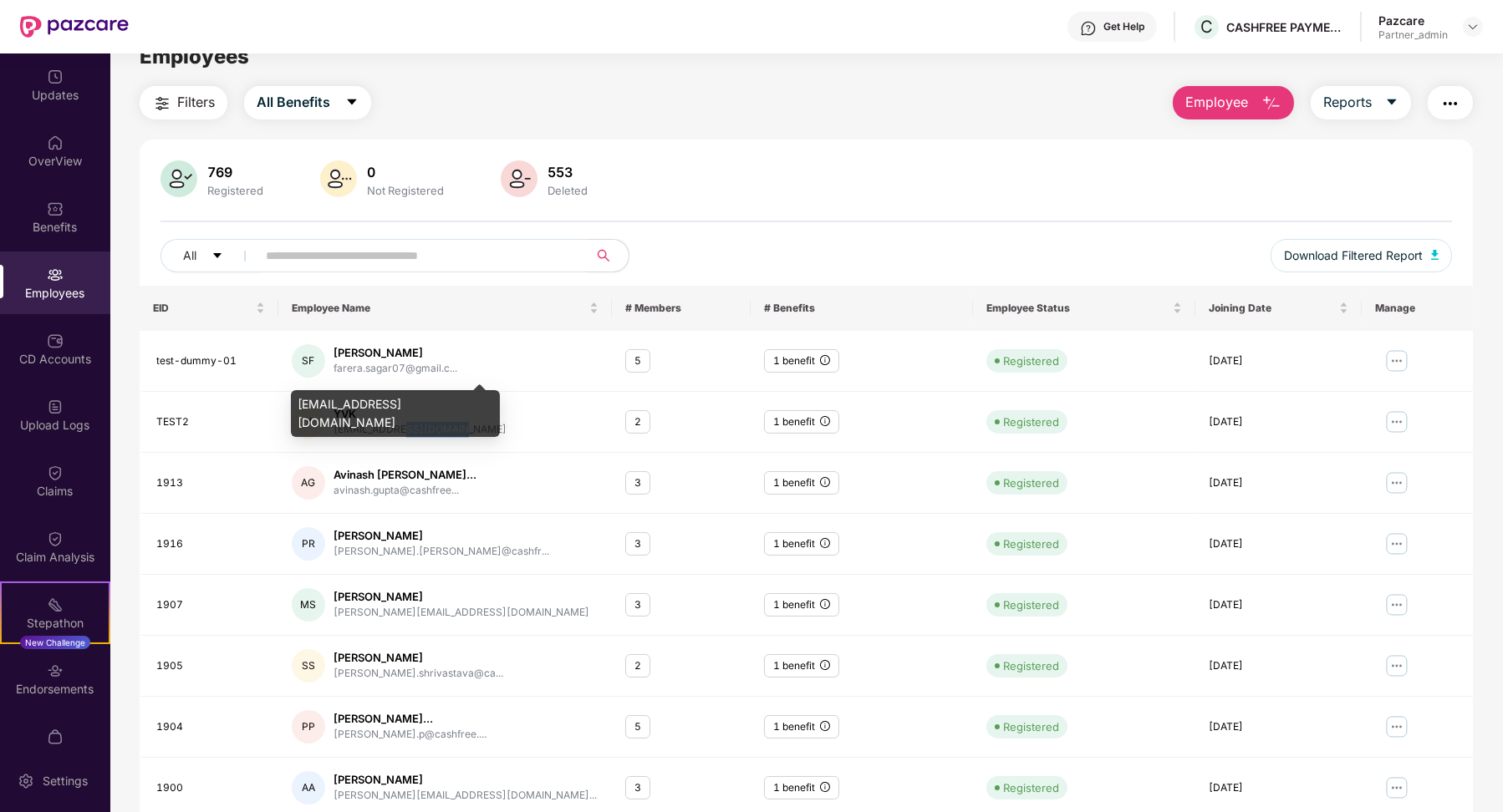
click at [349, 400] on div "farera.sagar07@gmail.com" at bounding box center [395, 413] width 209 height 47
copy div "farera.sagar07@gmail.com"
click at [1383, 108] on button "Reports" at bounding box center [1361, 103] width 101 height 34
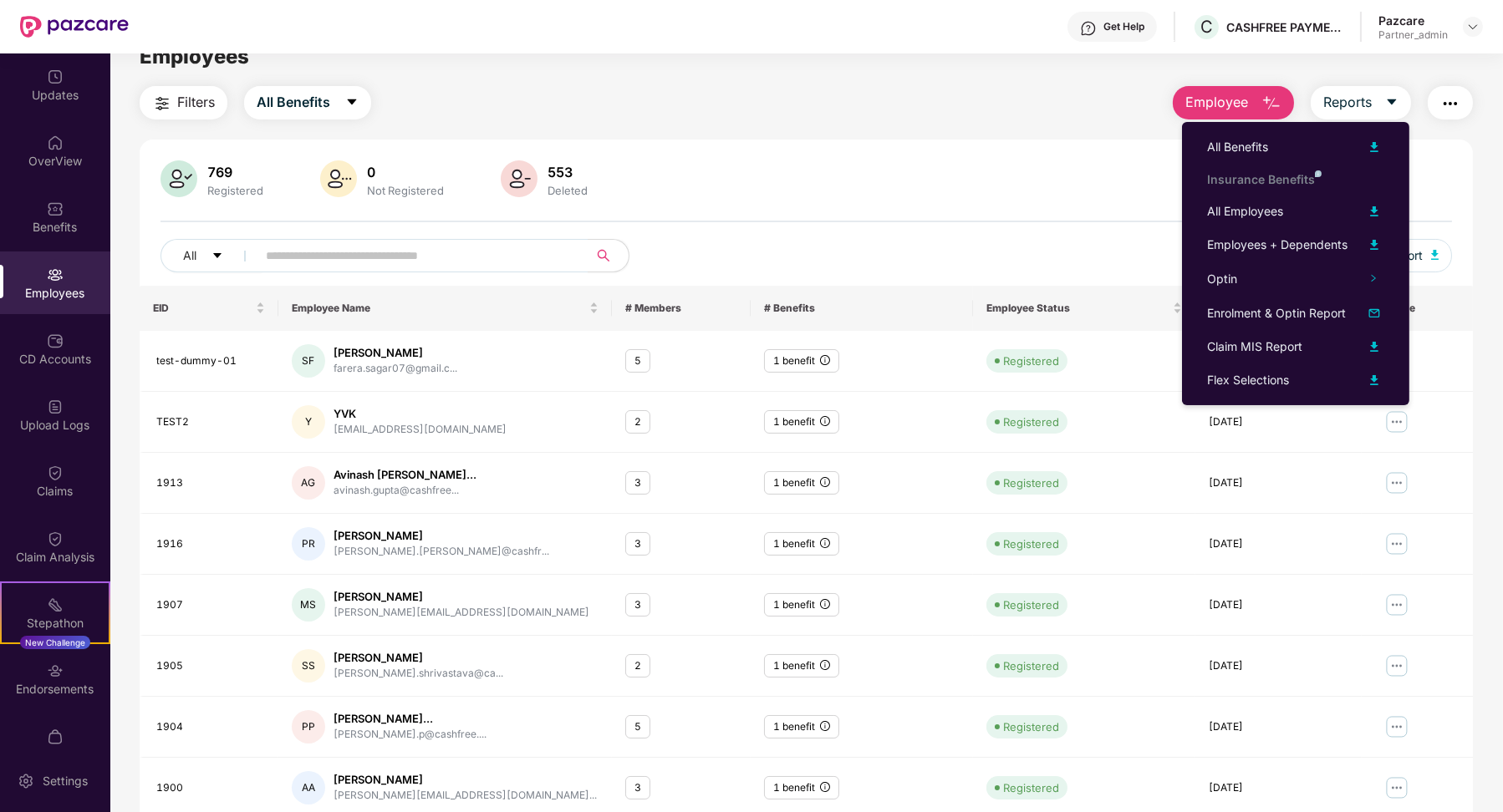
click at [894, 230] on div "769 Registered 0 Not Registered 553 Deleted All Download Filtered Report" at bounding box center [806, 223] width 1334 height 125
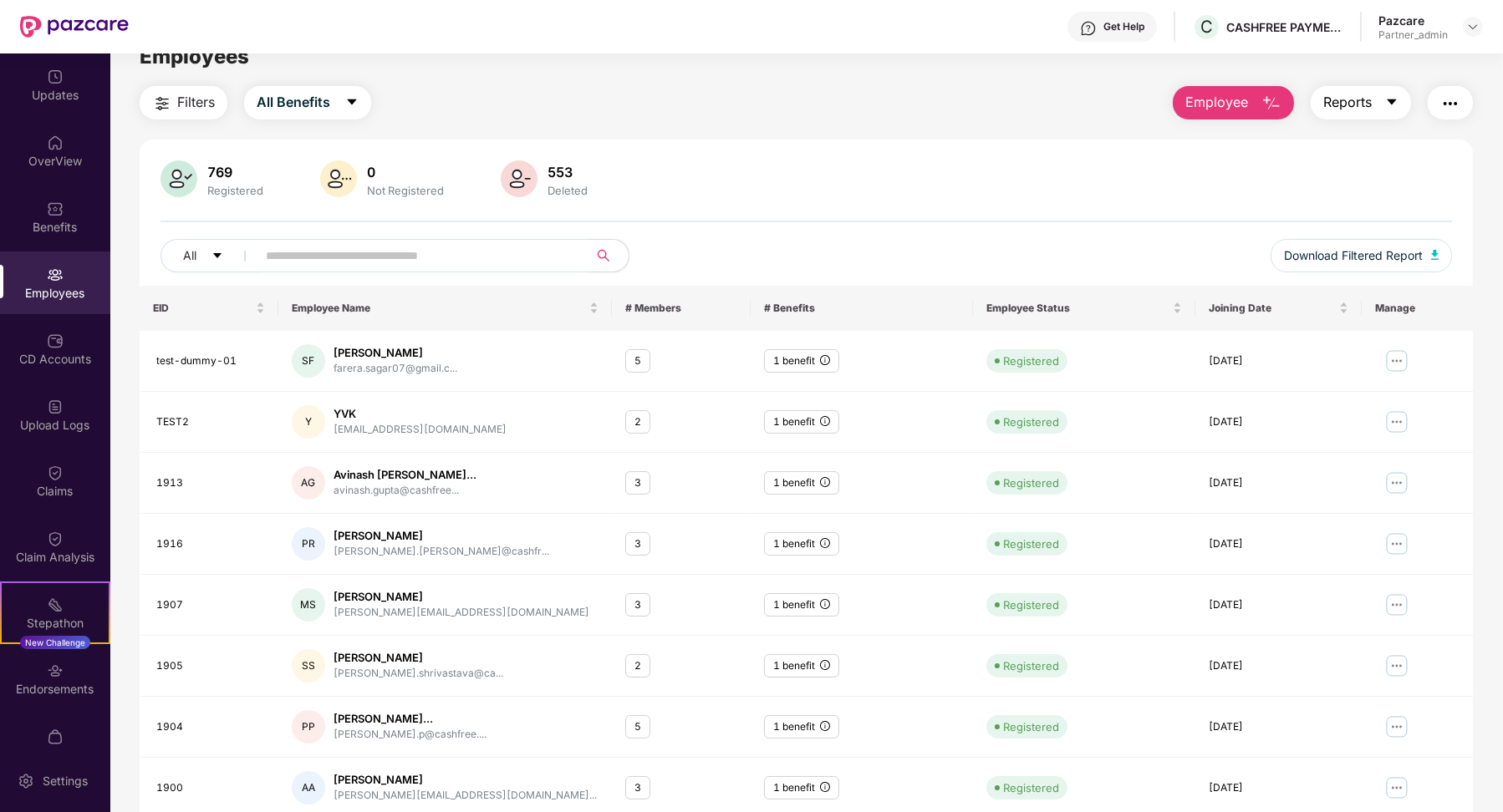
click at [1378, 86] on button "Reports" at bounding box center [1361, 103] width 101 height 34
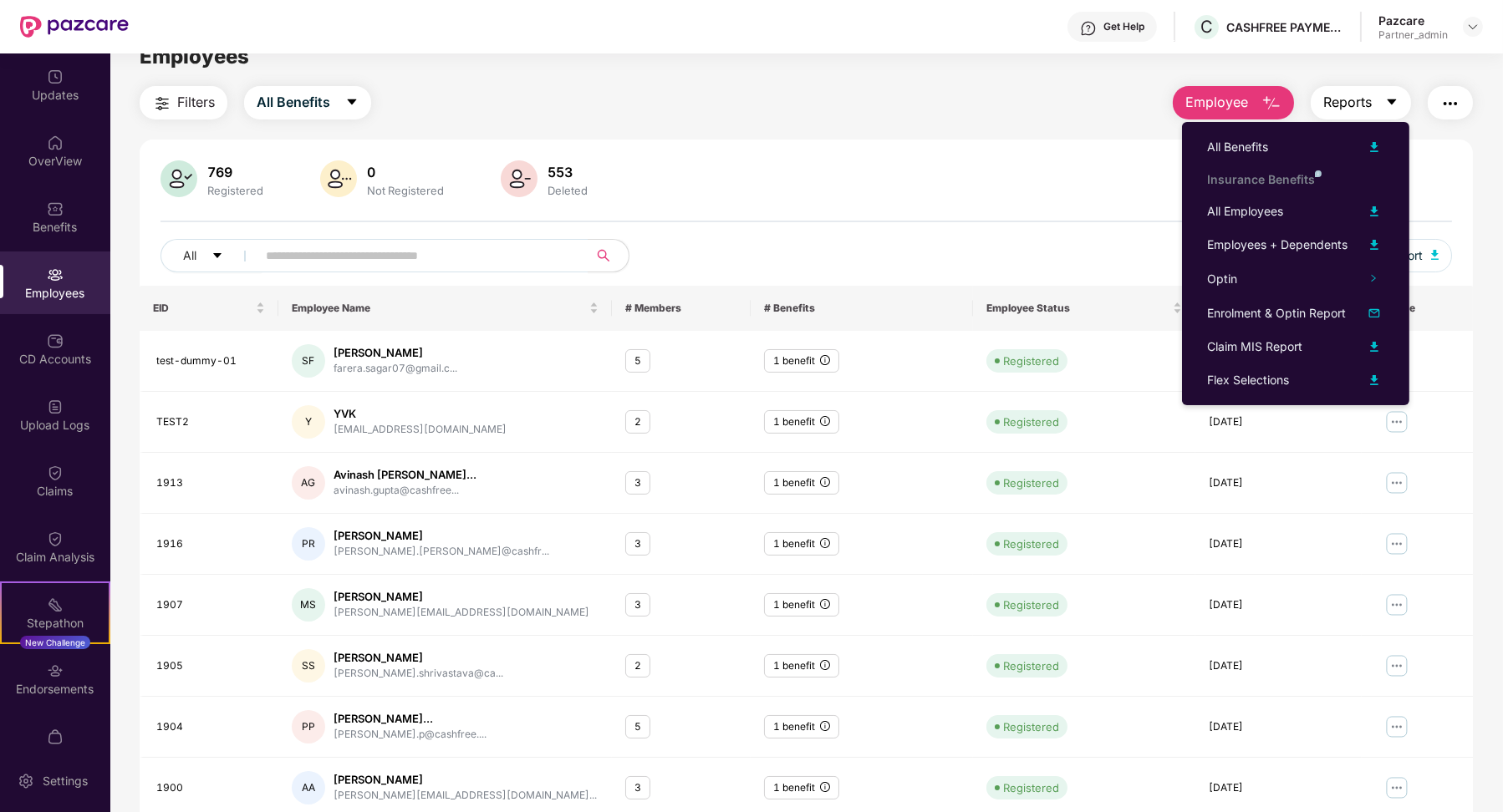
scroll to position [0, 0]
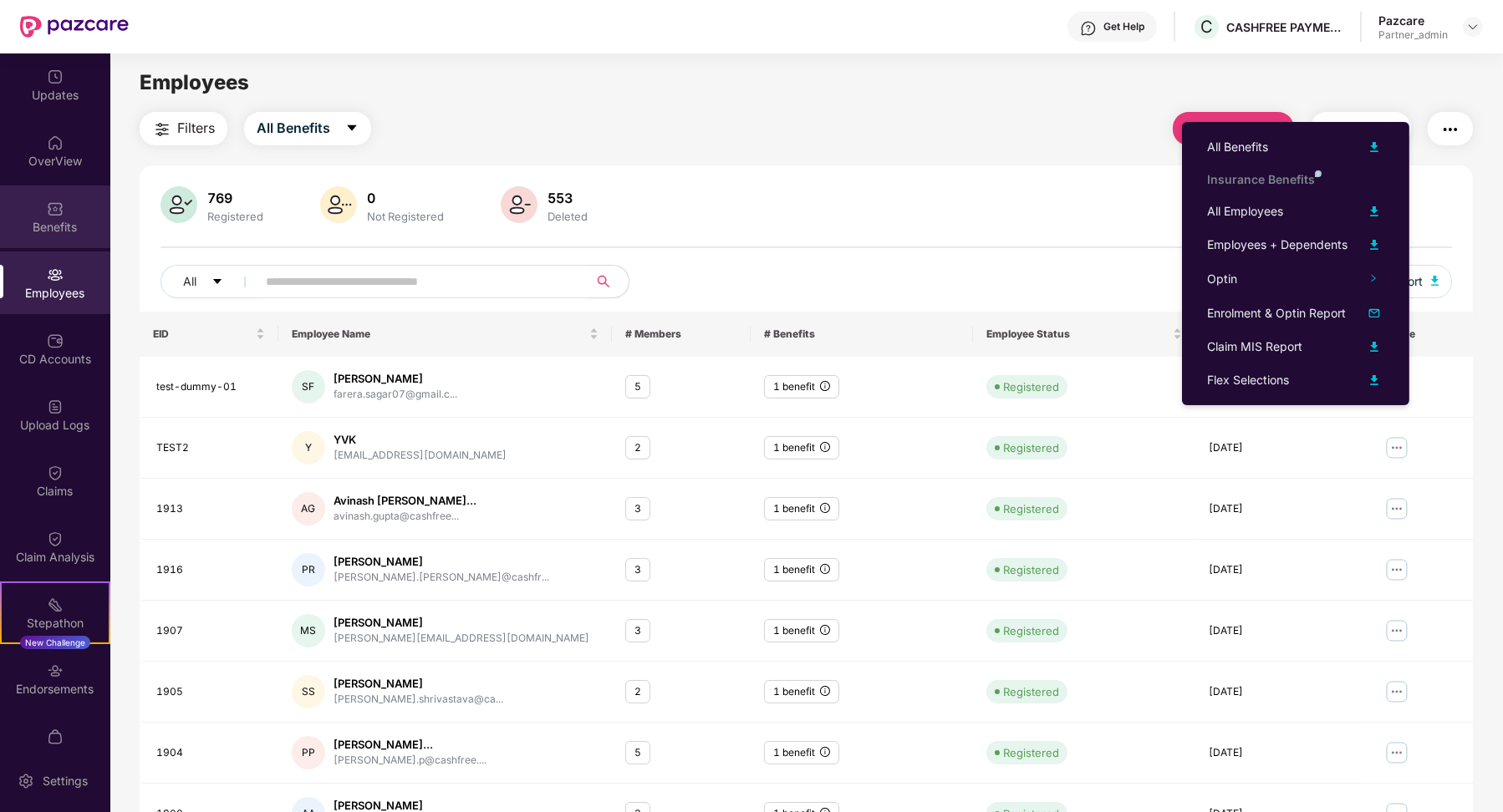
click at [71, 231] on div "Benefits" at bounding box center [55, 227] width 110 height 17
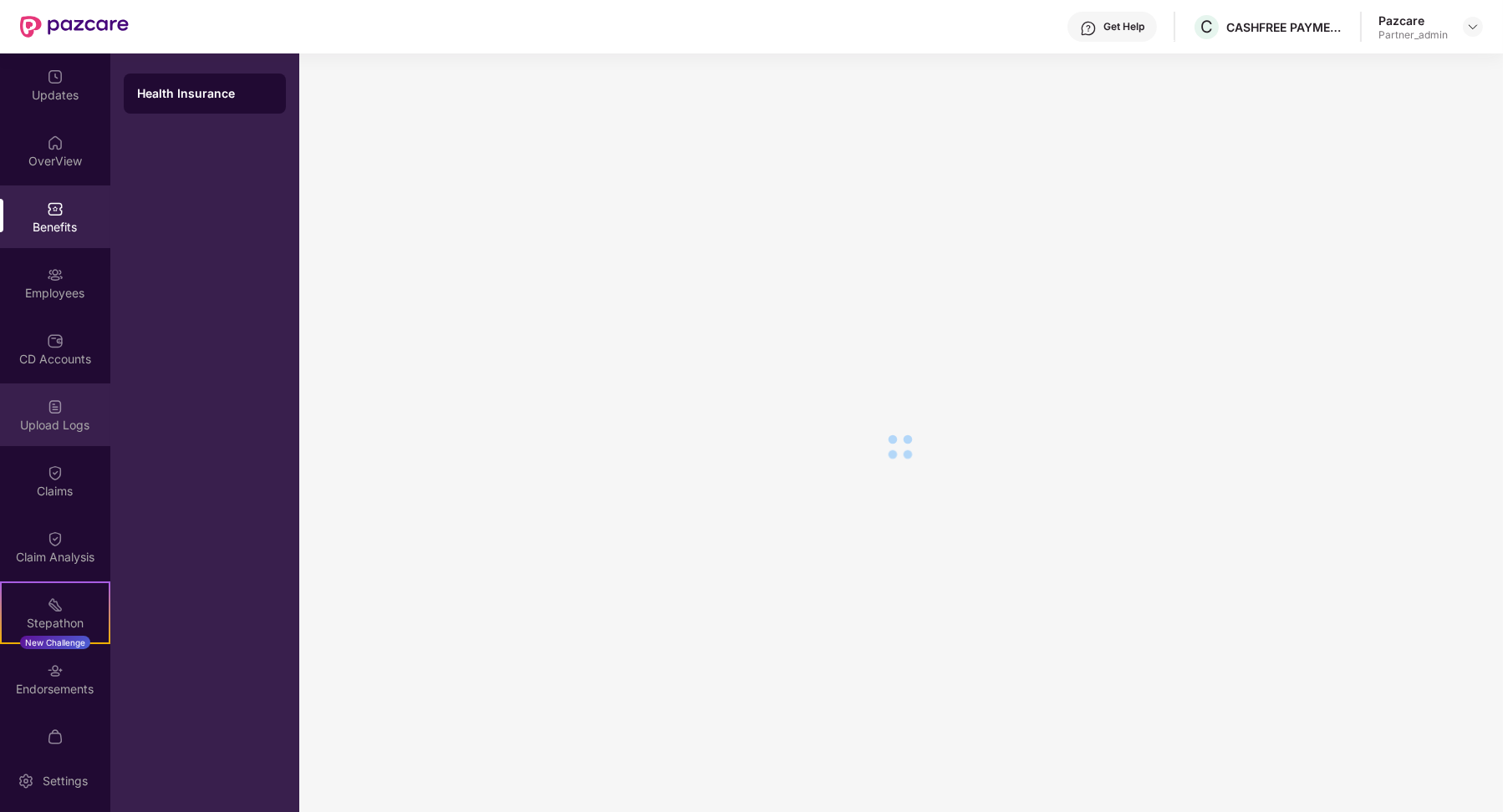
click at [71, 427] on div "Upload Logs" at bounding box center [55, 425] width 110 height 17
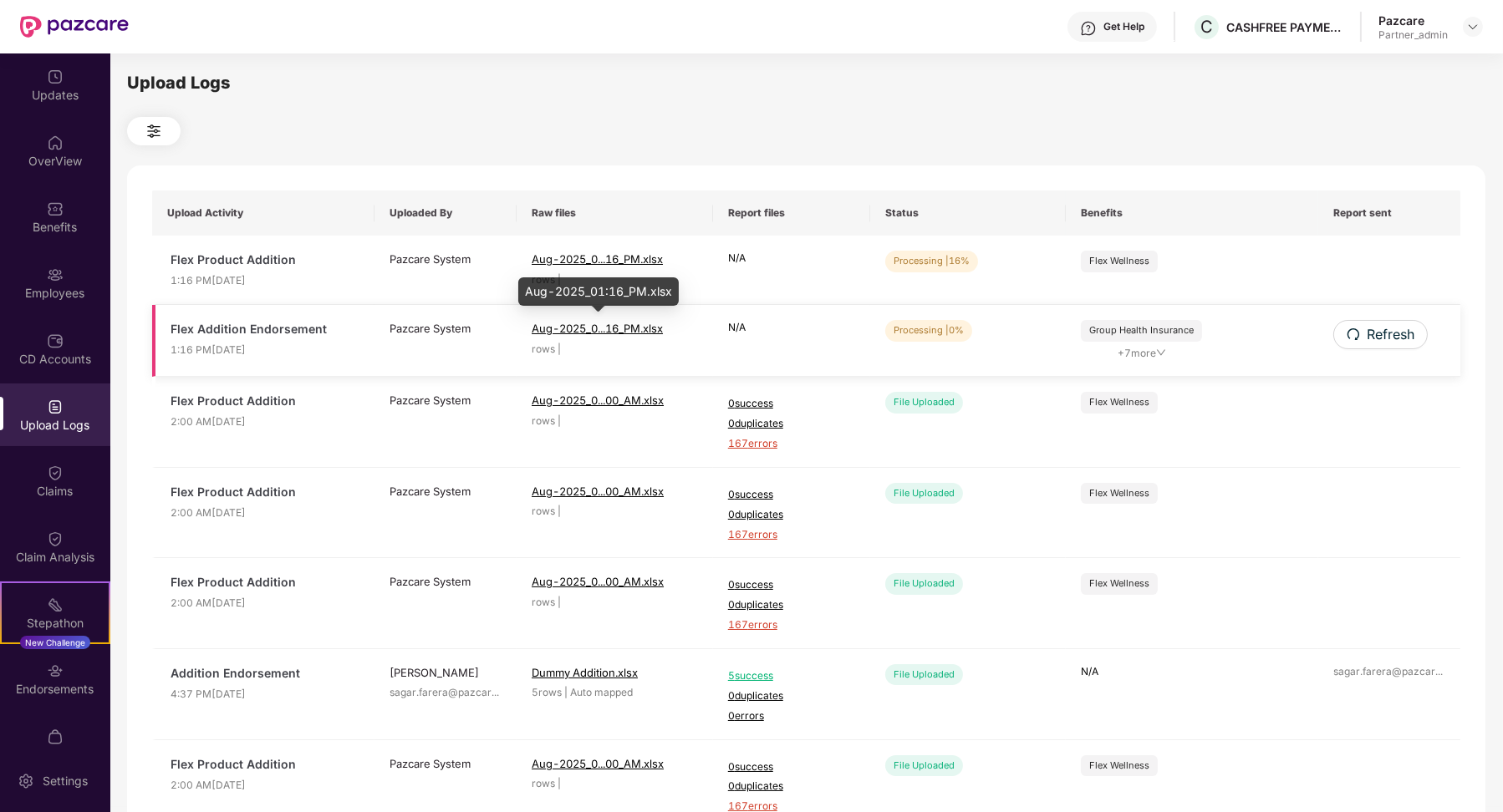
click at [641, 330] on span "Aug-2025_0...16_PM.xlsx" at bounding box center [597, 328] width 131 height 13
click at [1161, 353] on icon "down" at bounding box center [1160, 352] width 10 height 10
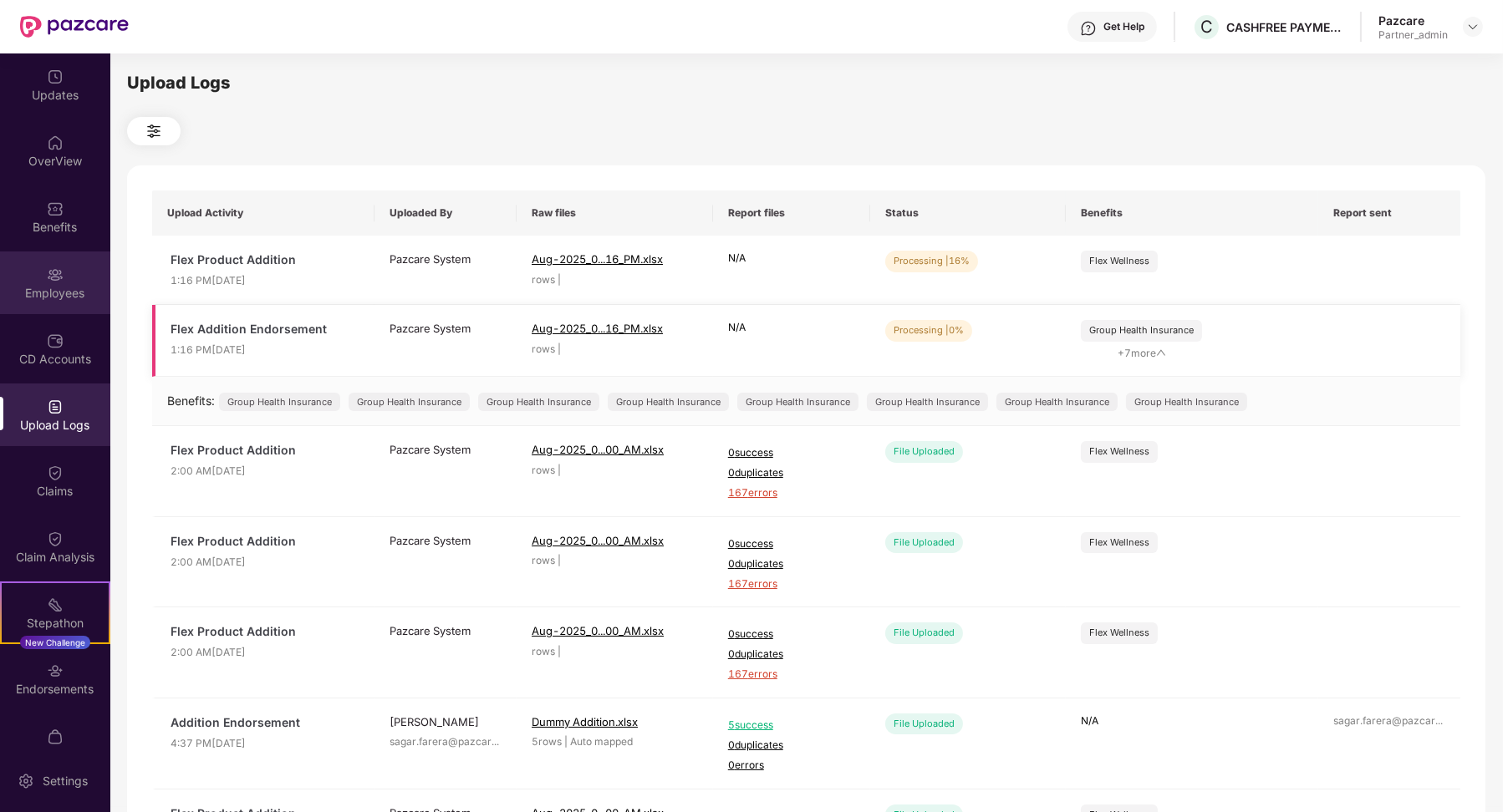
click at [65, 264] on div "Employees" at bounding box center [55, 282] width 110 height 63
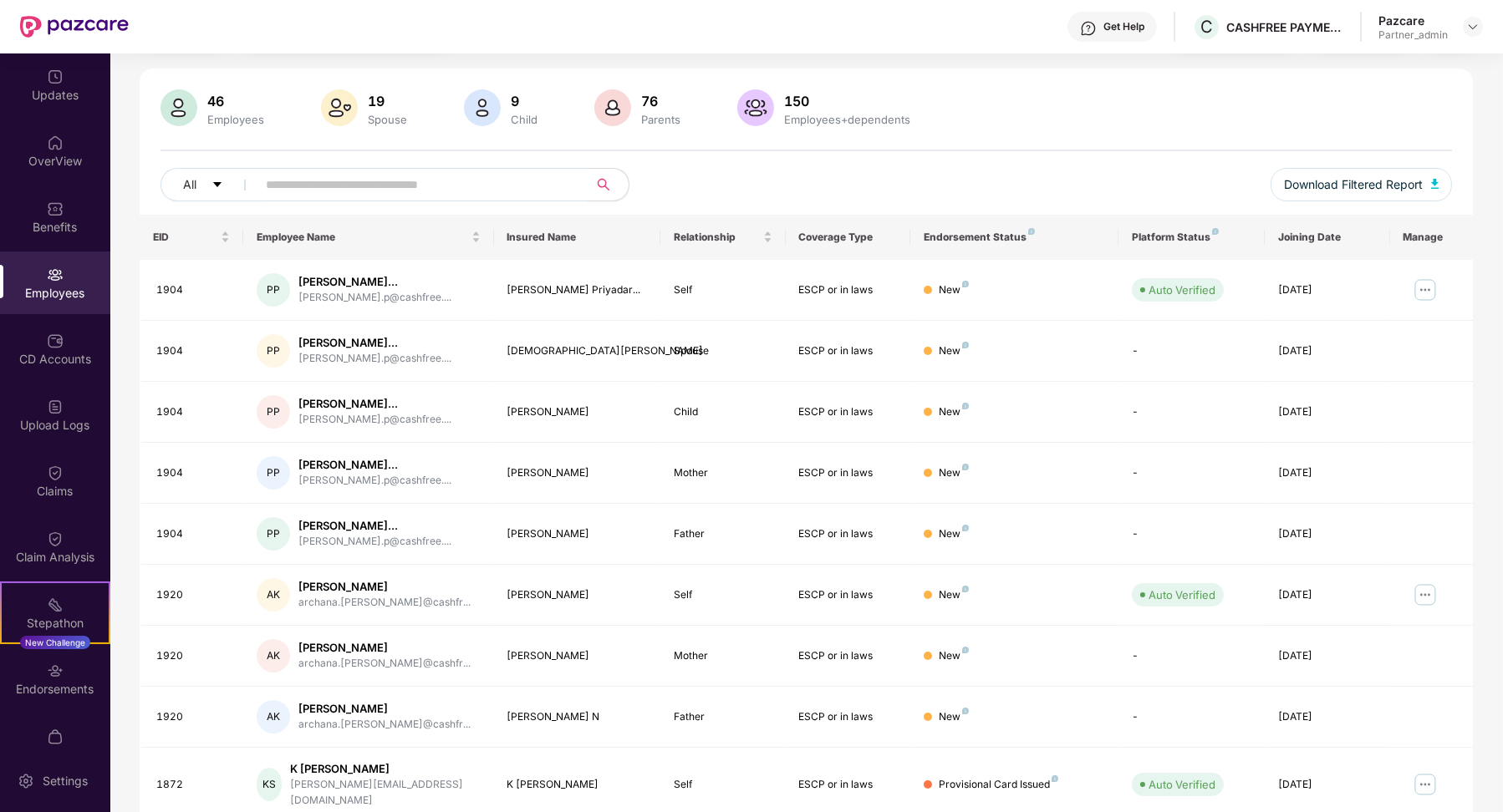
scroll to position [210, 0]
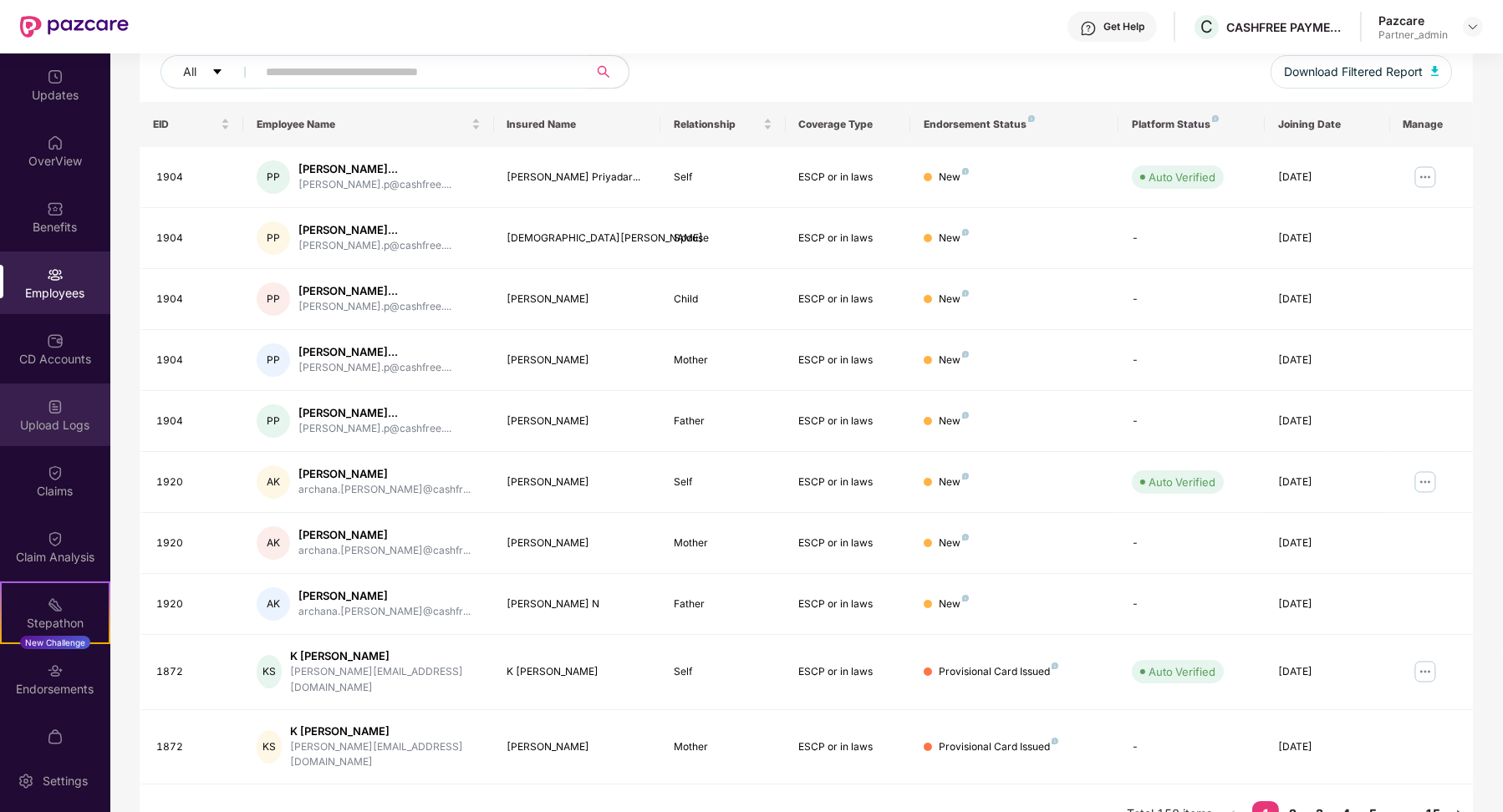
click at [64, 418] on div "Upload Logs" at bounding box center [55, 425] width 110 height 17
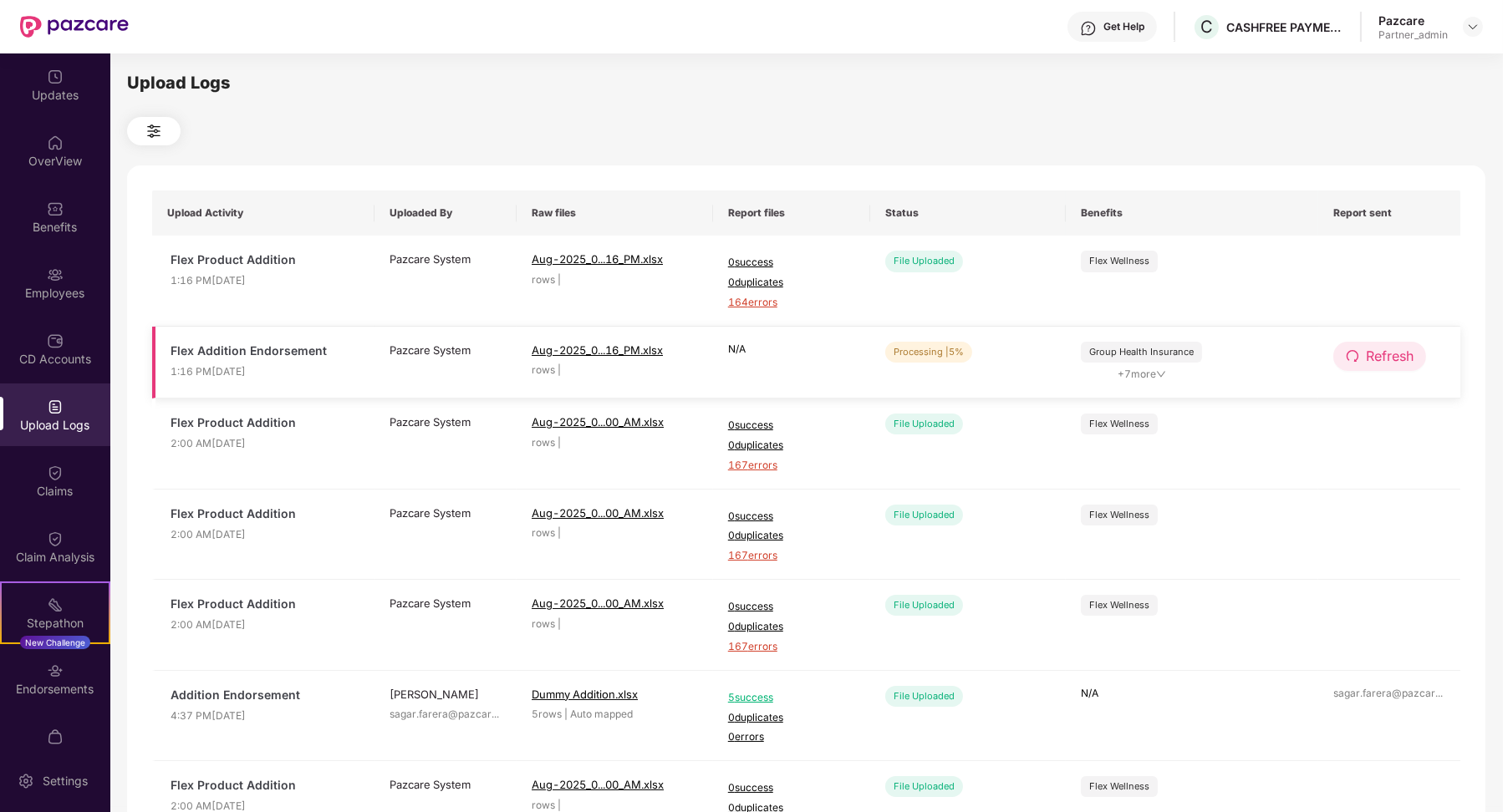
click at [1372, 357] on span "Refresh" at bounding box center [1389, 356] width 48 height 21
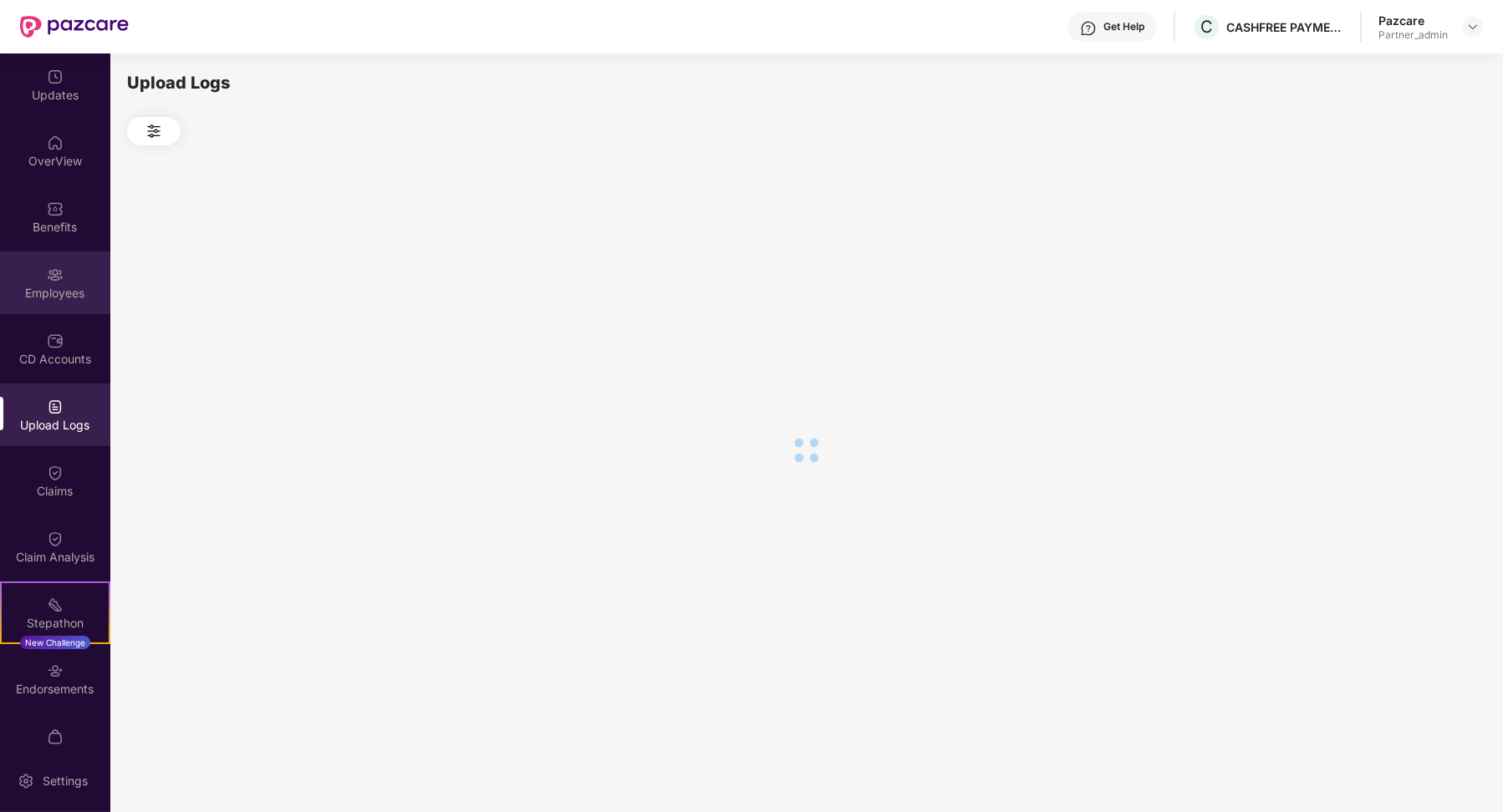
click at [65, 274] on div "Employees" at bounding box center [55, 282] width 110 height 63
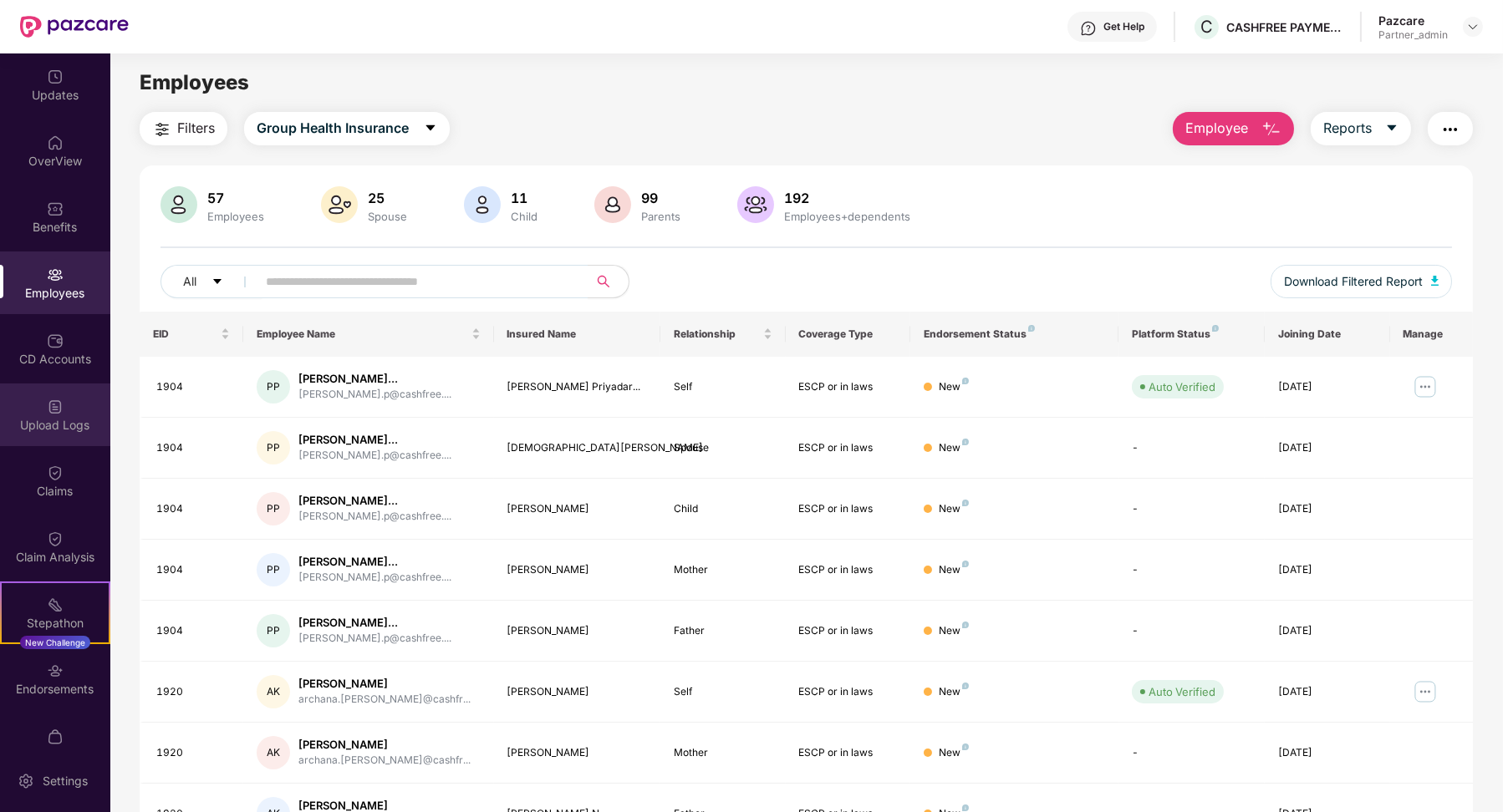
click at [56, 432] on div "Upload Logs" at bounding box center [55, 425] width 110 height 17
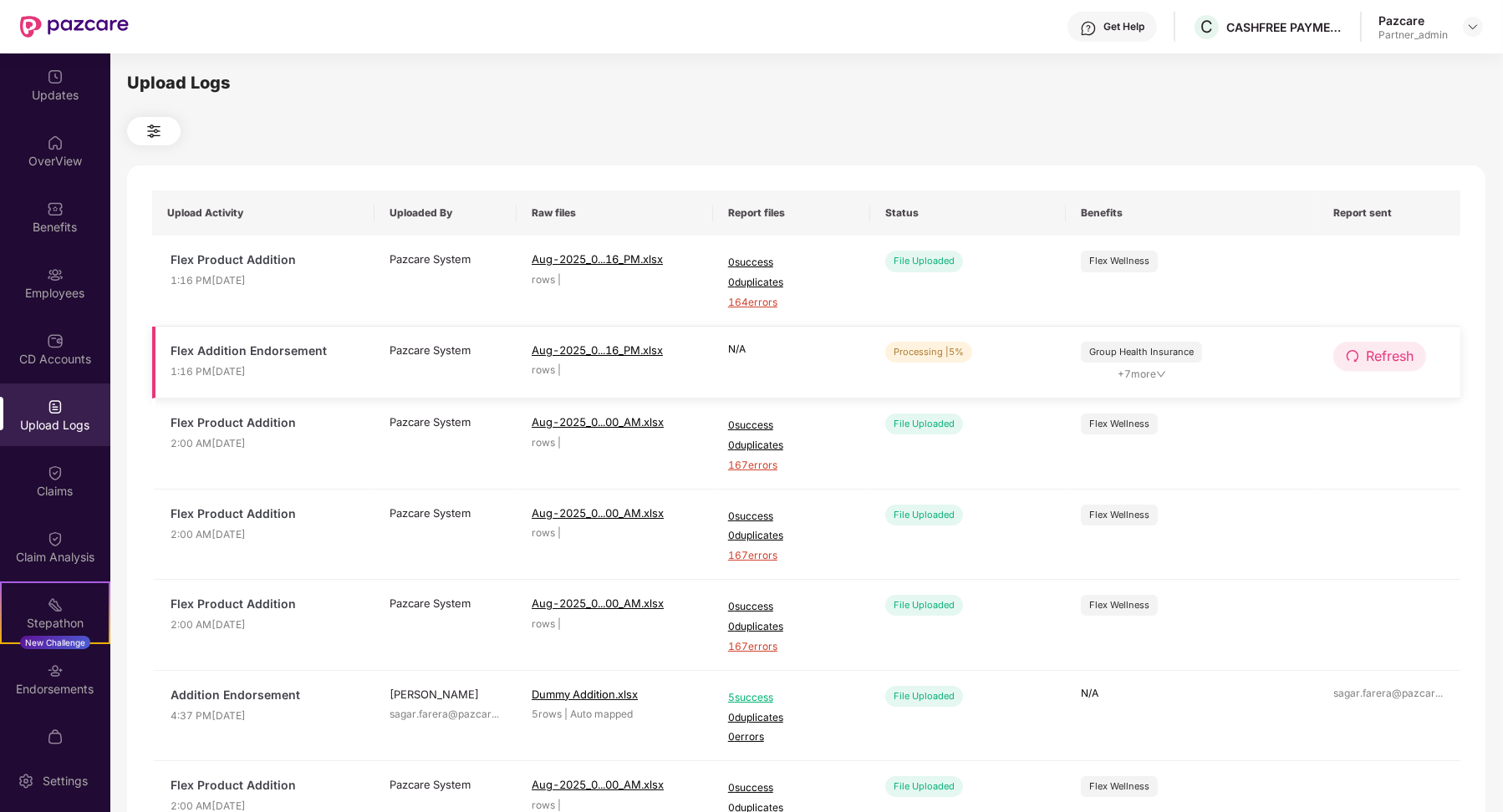
click at [1394, 365] on span "Refresh" at bounding box center [1389, 356] width 48 height 21
click at [1370, 346] on span "Refresh" at bounding box center [1390, 356] width 48 height 21
click at [1380, 362] on span "Refresh" at bounding box center [1389, 356] width 48 height 21
click at [90, 271] on div "Employees" at bounding box center [55, 282] width 110 height 63
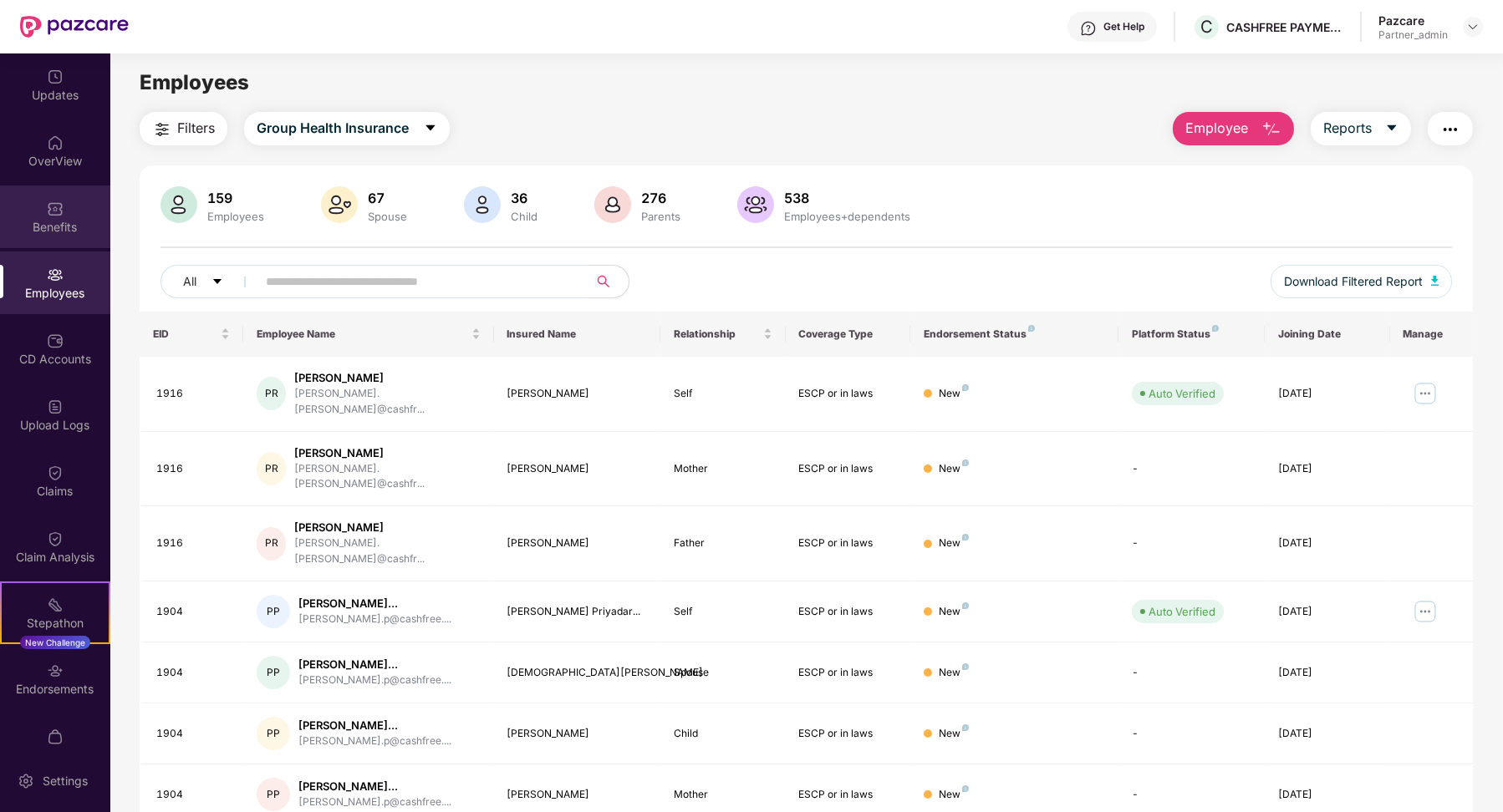
click at [70, 224] on div "Benefits" at bounding box center [55, 227] width 110 height 17
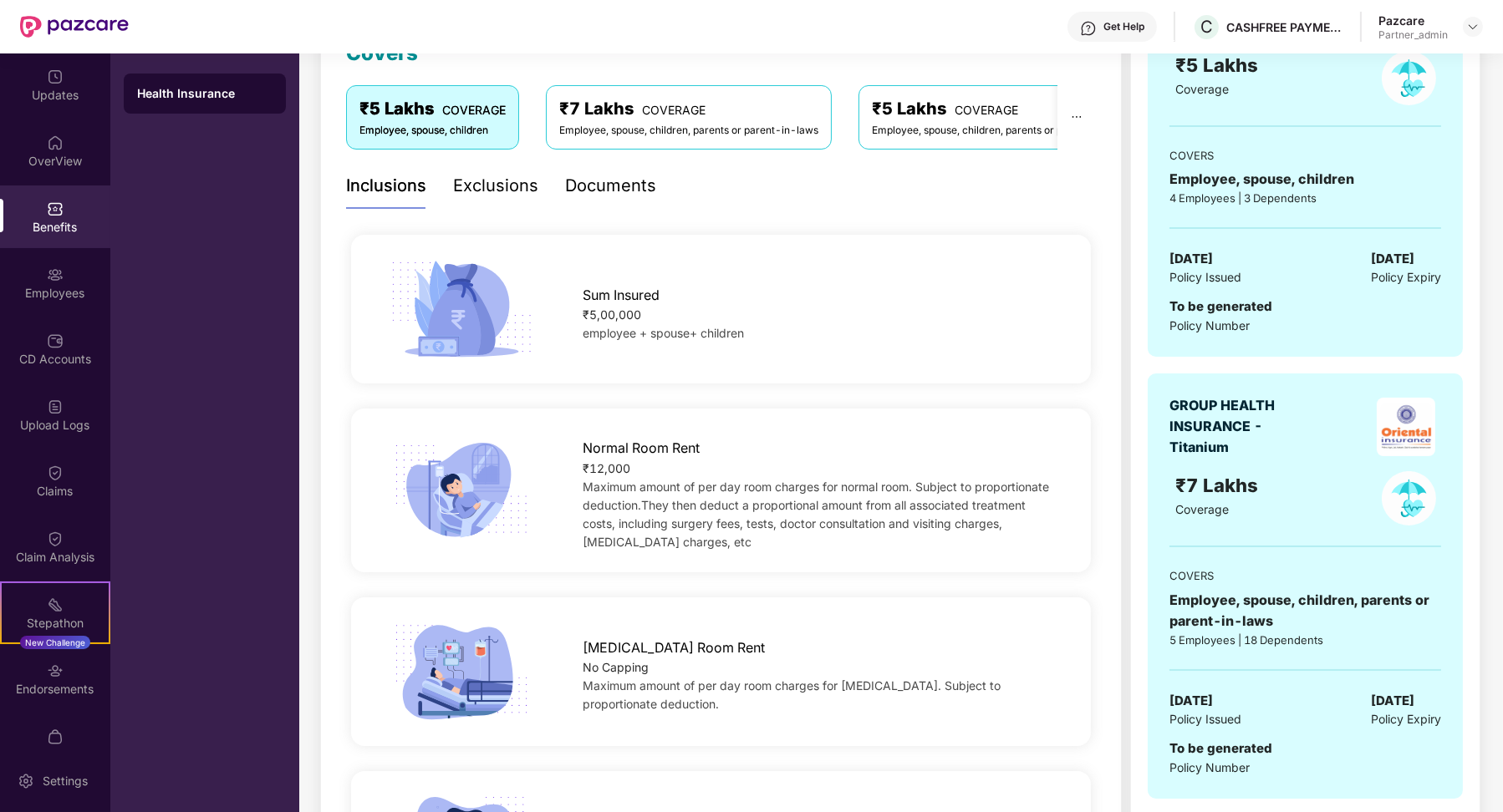
scroll to position [227, 0]
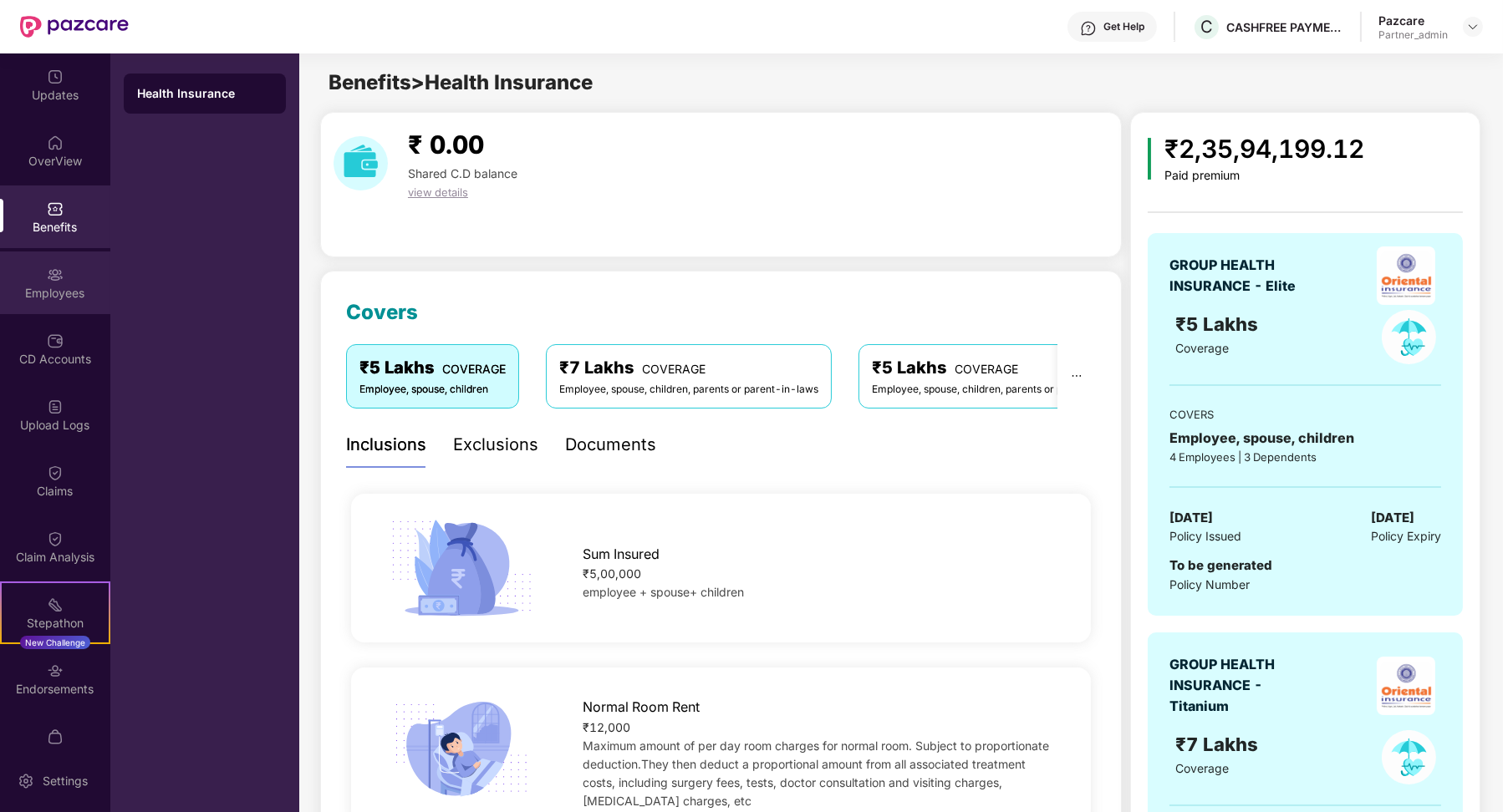
click at [65, 296] on div "Employees" at bounding box center [55, 293] width 110 height 17
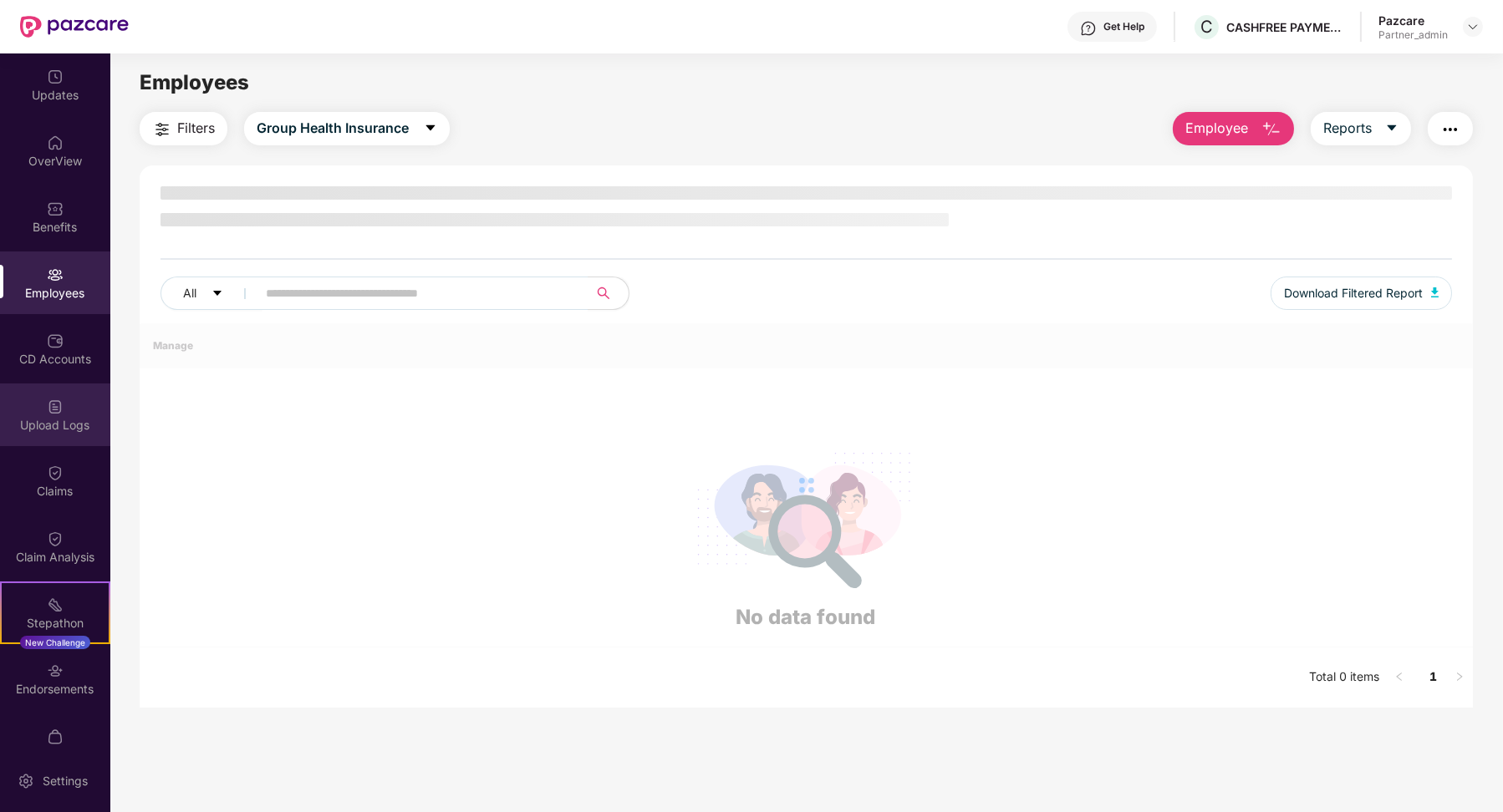
click at [50, 394] on div "Upload Logs" at bounding box center [55, 414] width 110 height 63
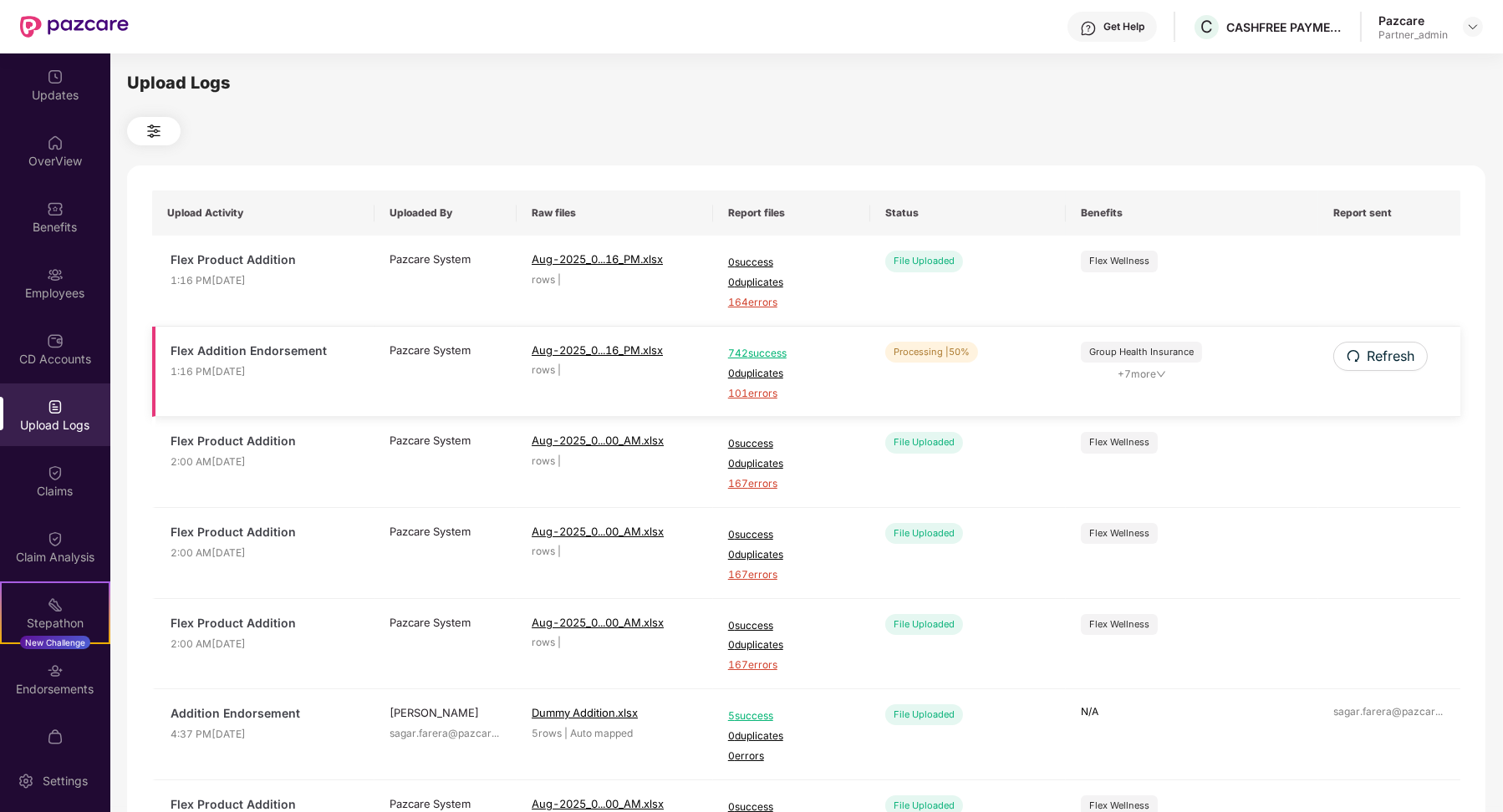
click at [737, 393] on span "101 errors" at bounding box center [791, 394] width 127 height 16
click at [68, 240] on div "Benefits" at bounding box center [55, 216] width 110 height 63
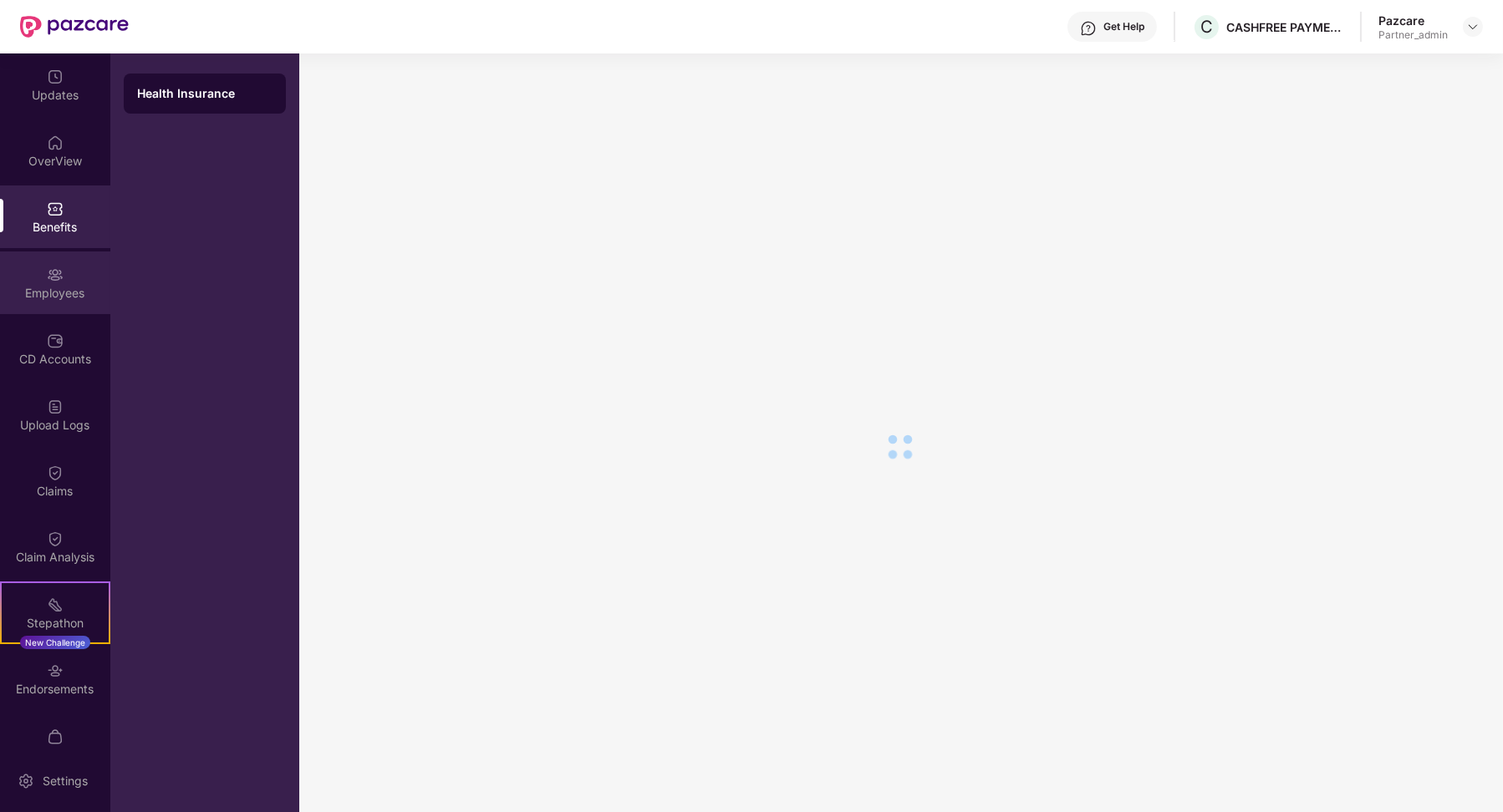
click at [69, 297] on div "Employees" at bounding box center [55, 293] width 110 height 17
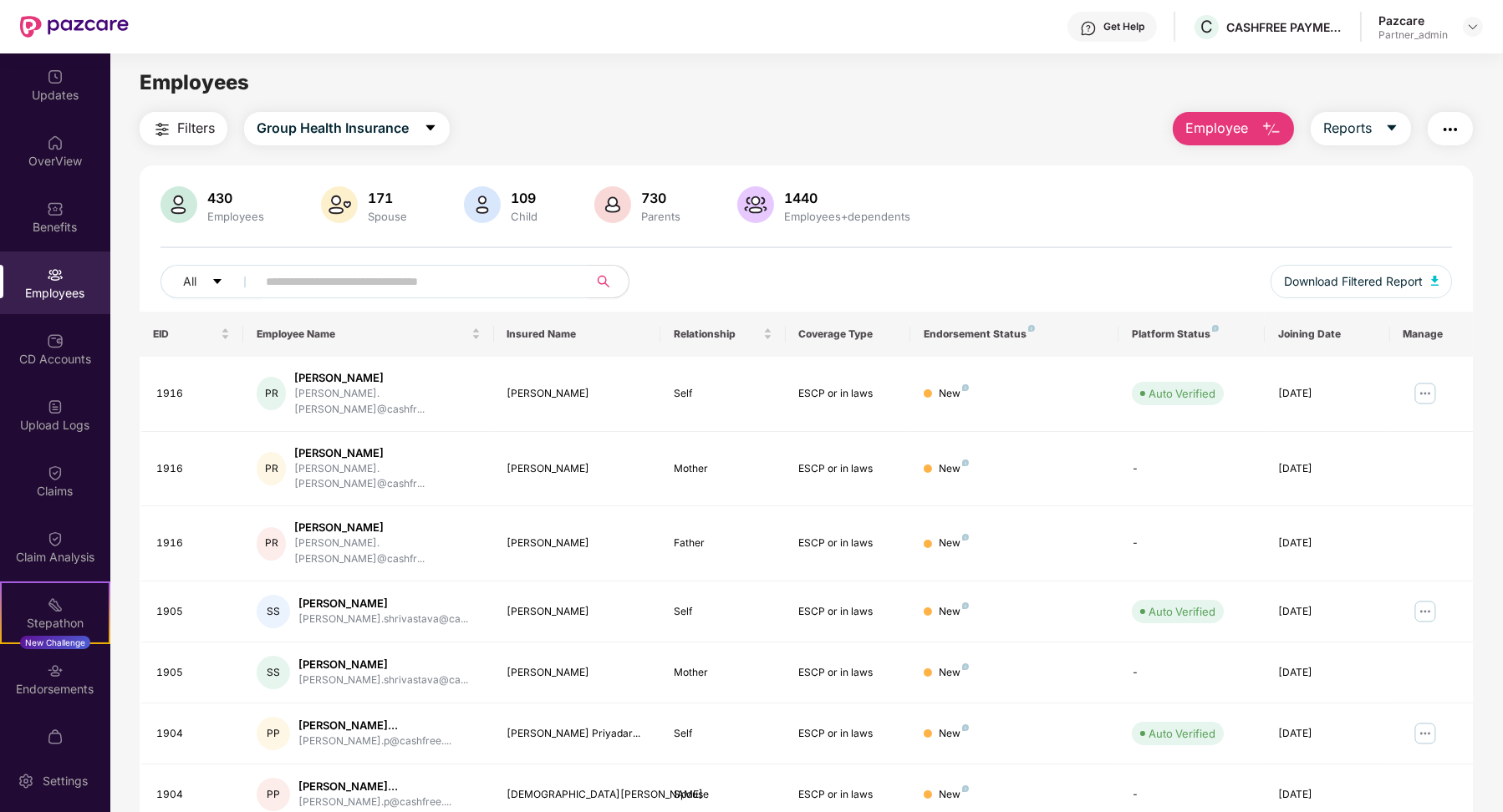
click at [303, 288] on input "text" at bounding box center [415, 281] width 300 height 25
paste input "**********"
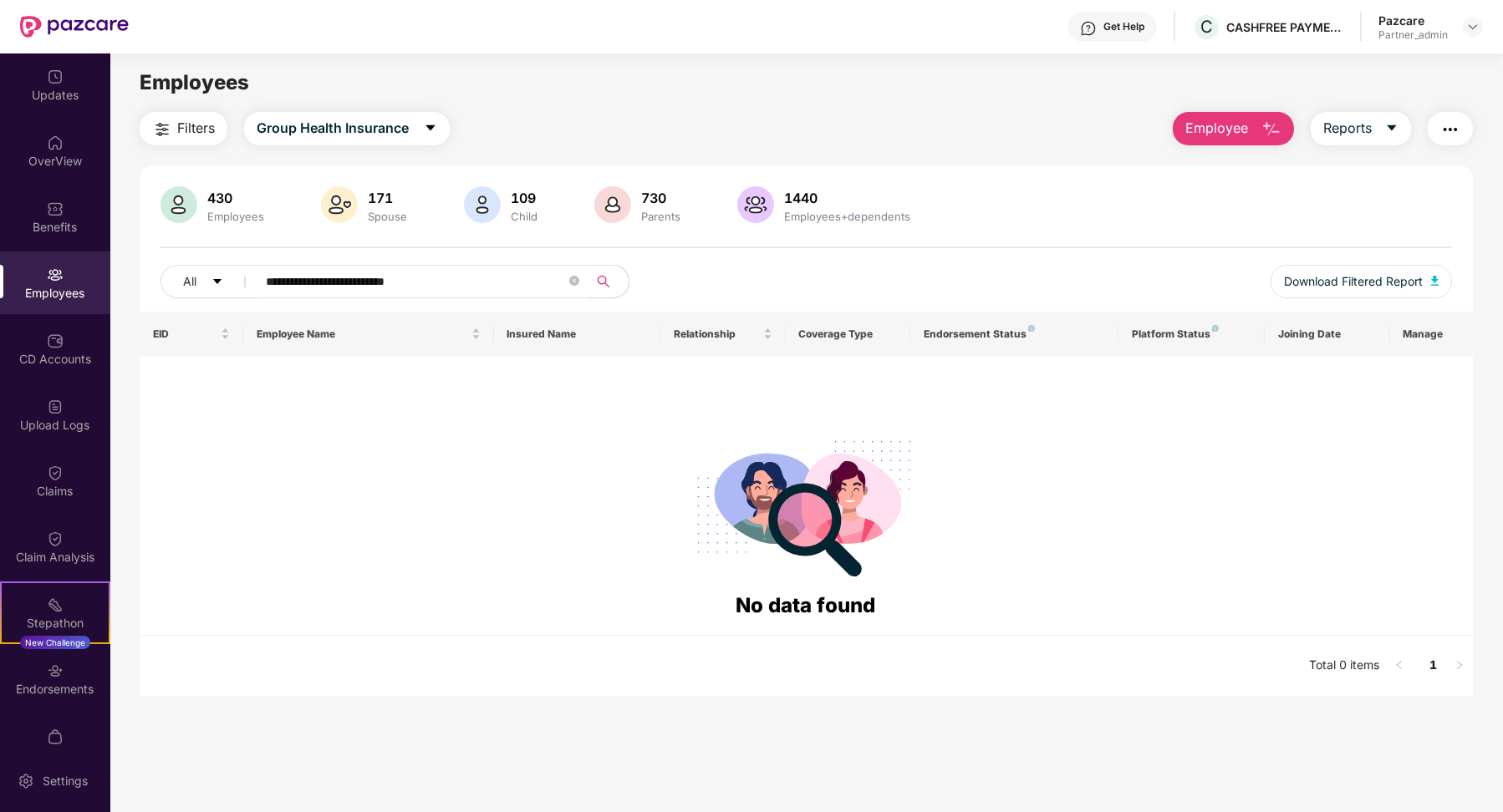
type input "**********"
click at [73, 436] on div "Upload Logs" at bounding box center [55, 414] width 110 height 63
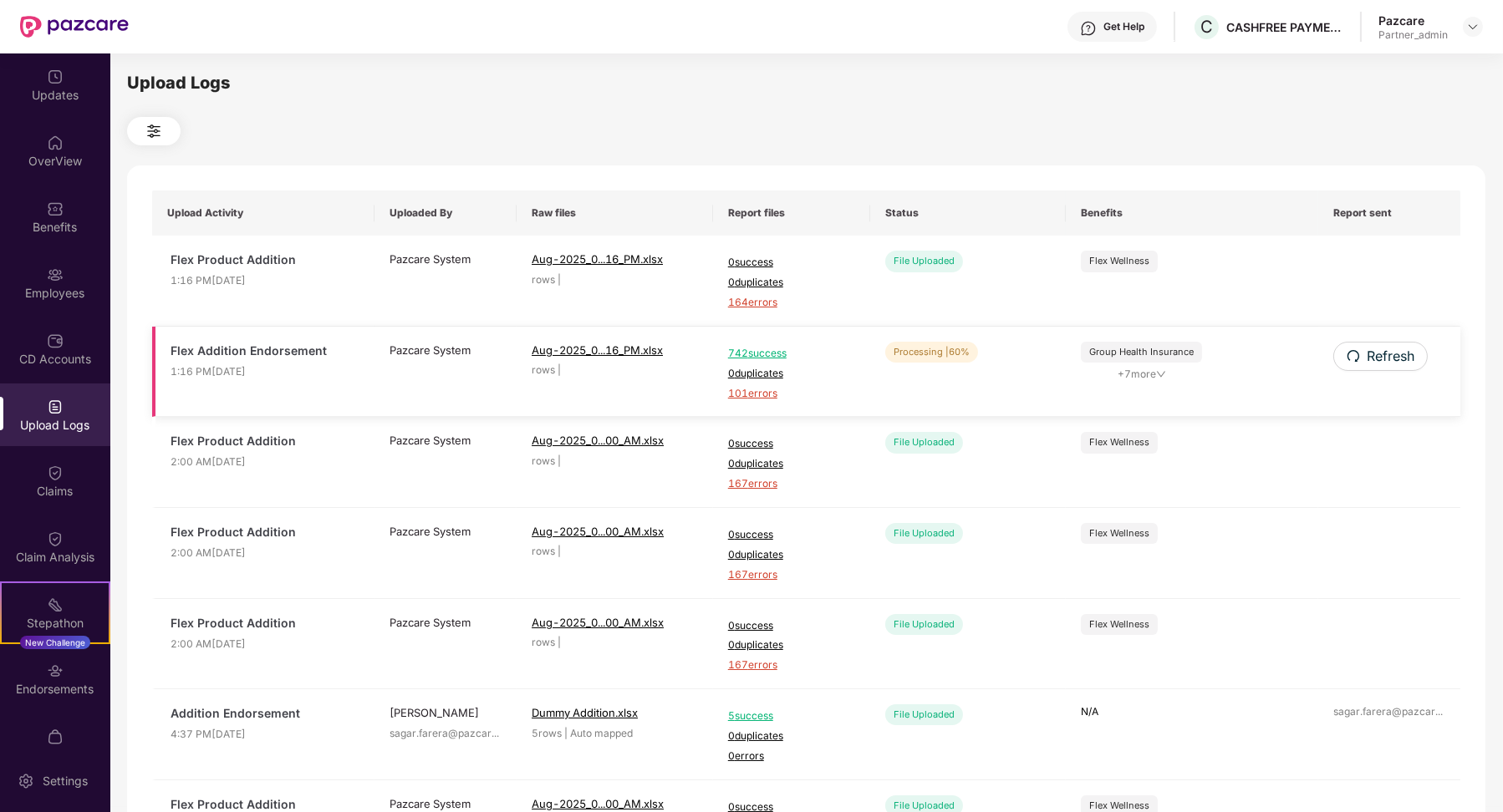
click at [766, 351] on span "742 success" at bounding box center [791, 354] width 127 height 16
click at [62, 269] on div "Employees" at bounding box center [55, 282] width 110 height 63
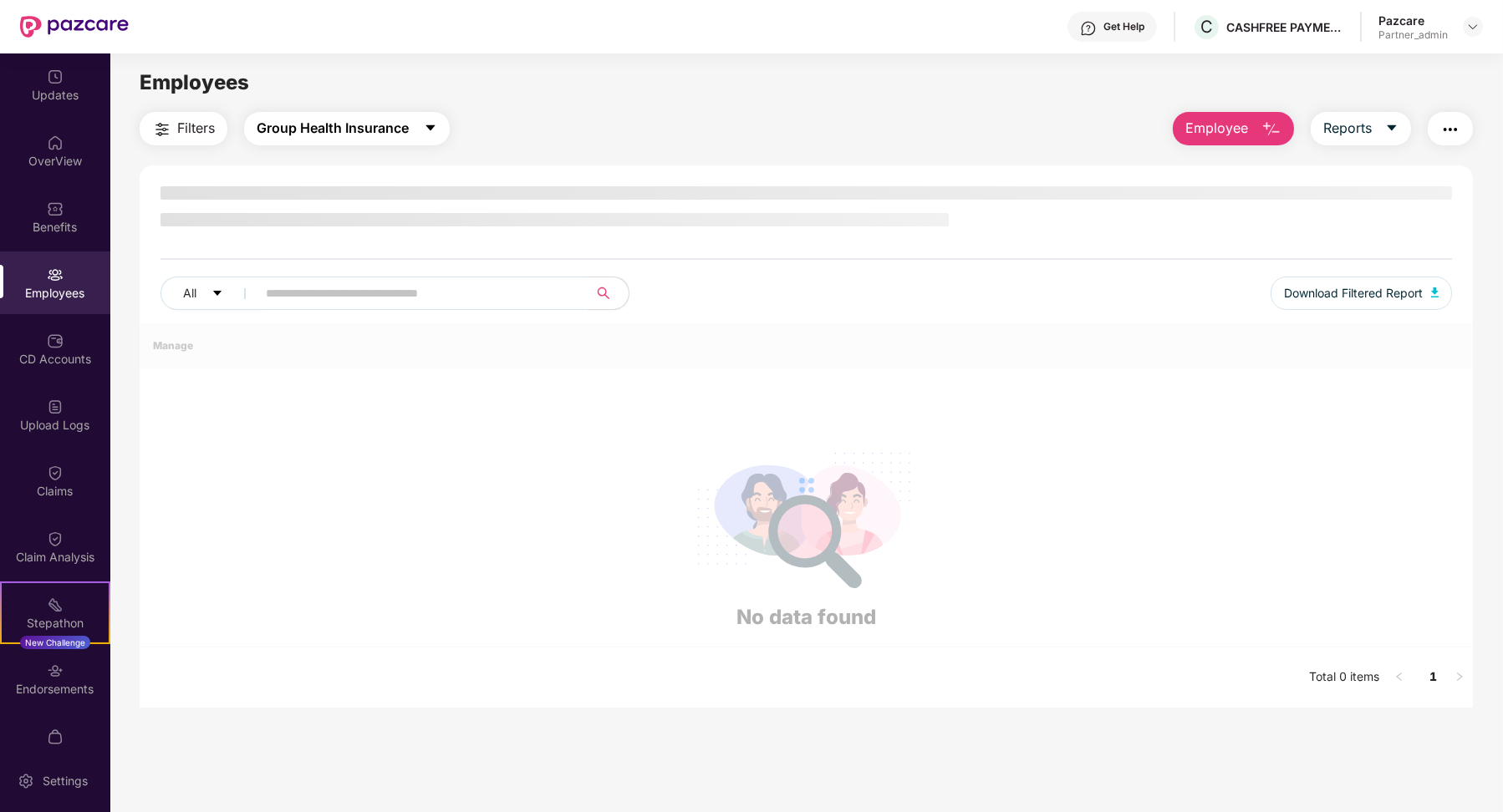
click at [347, 138] on button "Group Health Insurance" at bounding box center [347, 129] width 206 height 34
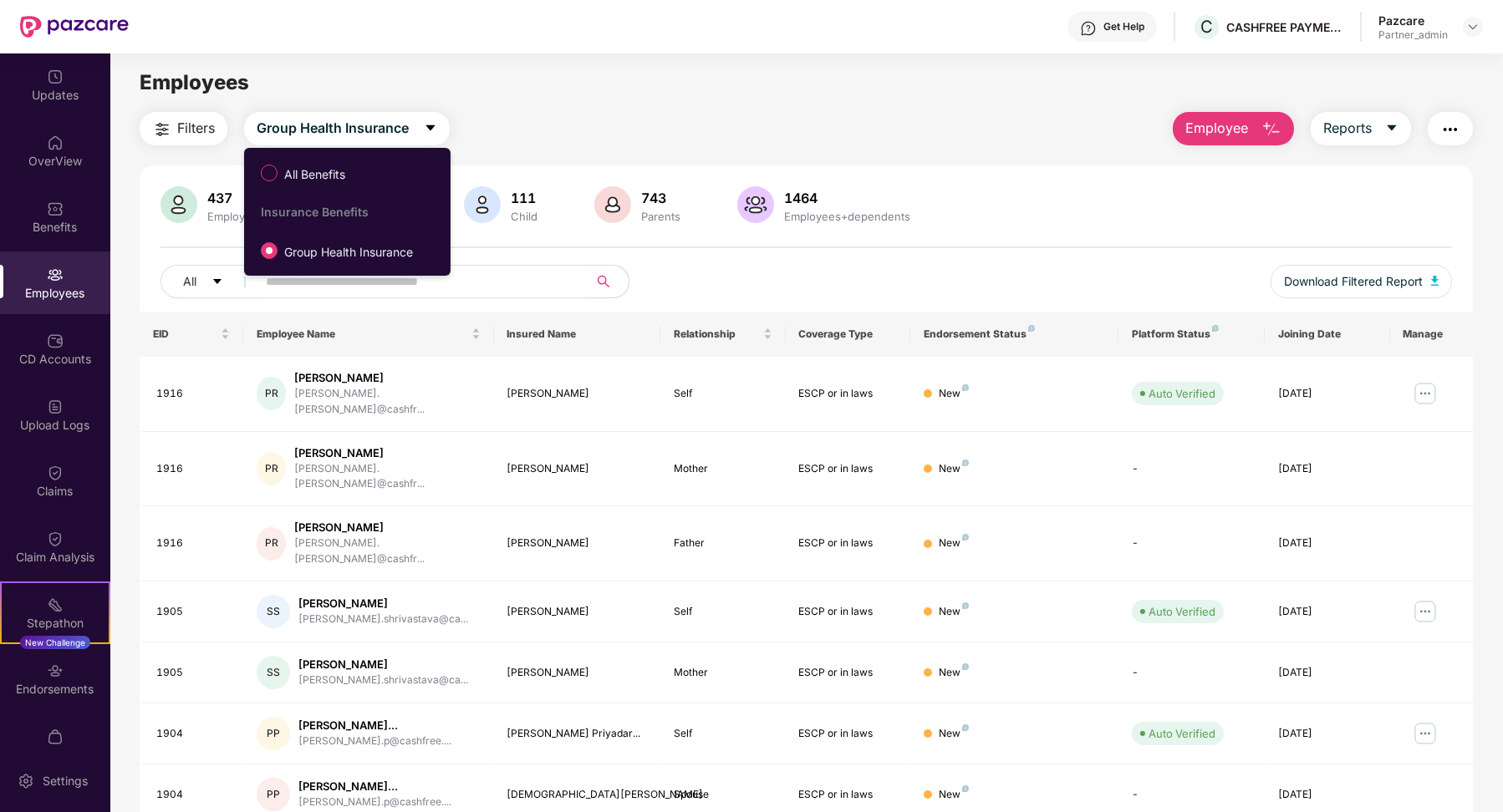
click at [343, 162] on label "All Benefits" at bounding box center [306, 173] width 108 height 28
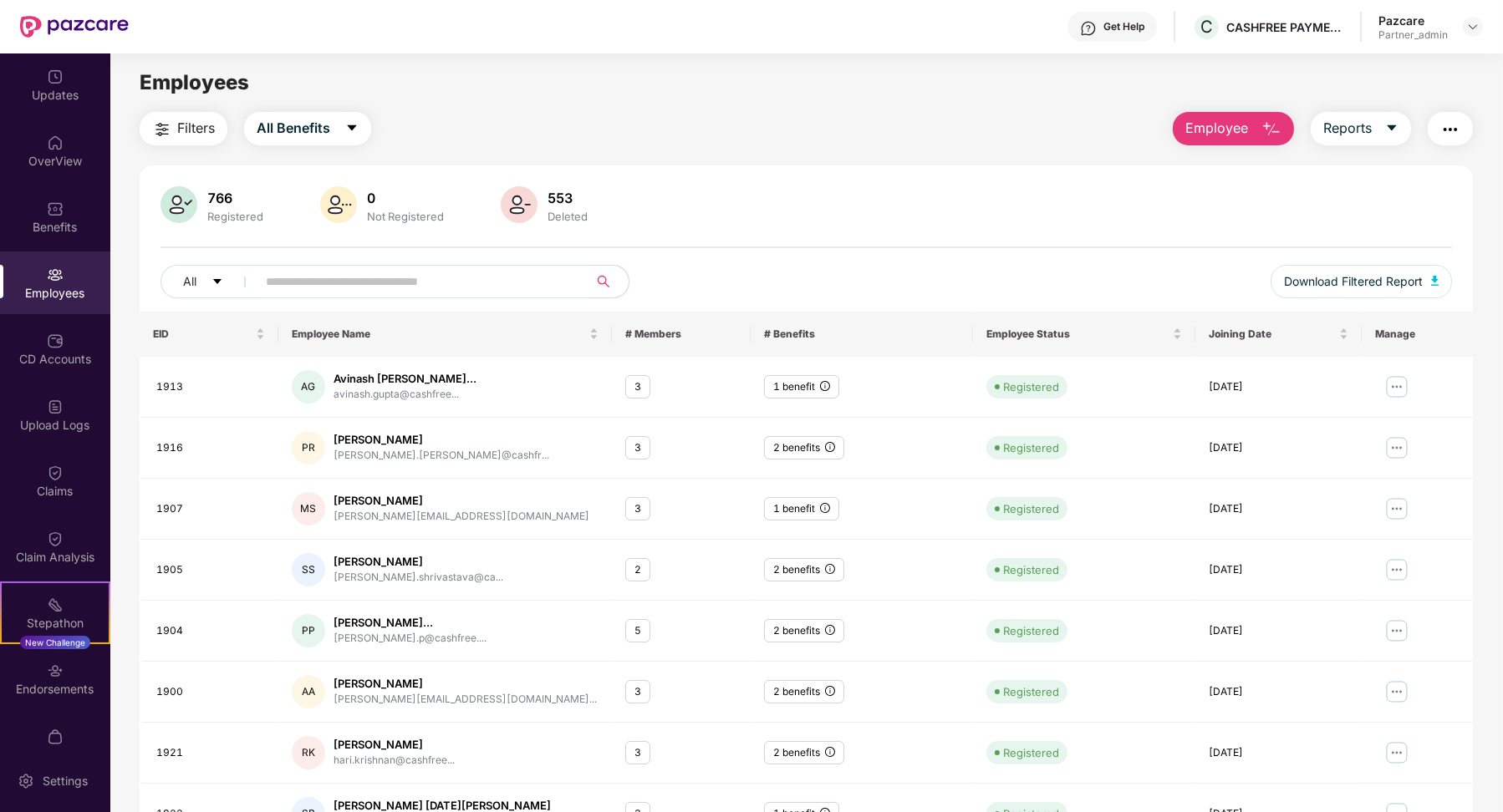
click at [369, 281] on input "text" at bounding box center [415, 281] width 300 height 25
paste input "**********"
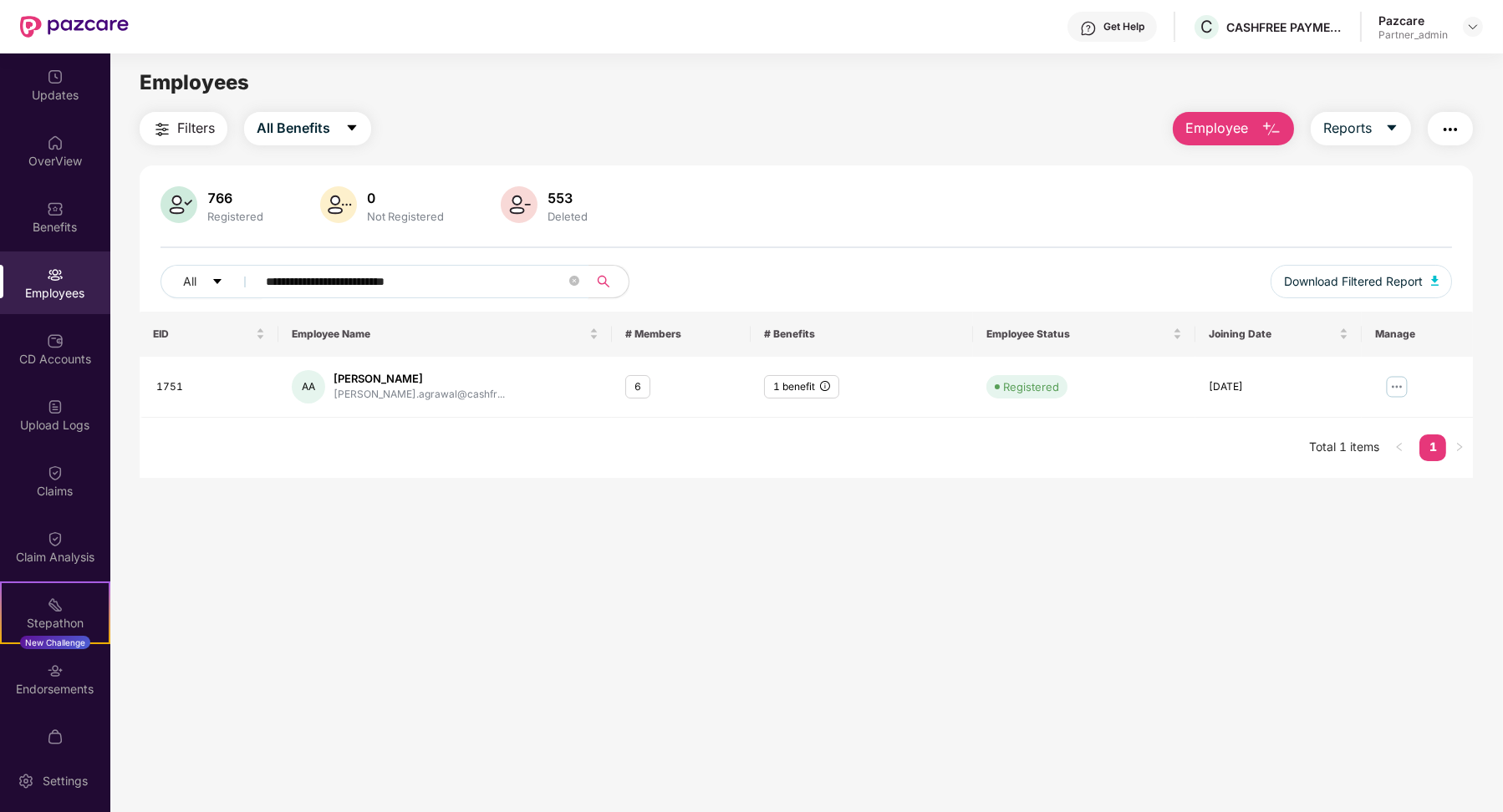
type input "**********"
click at [71, 434] on div "Upload Logs" at bounding box center [55, 414] width 110 height 63
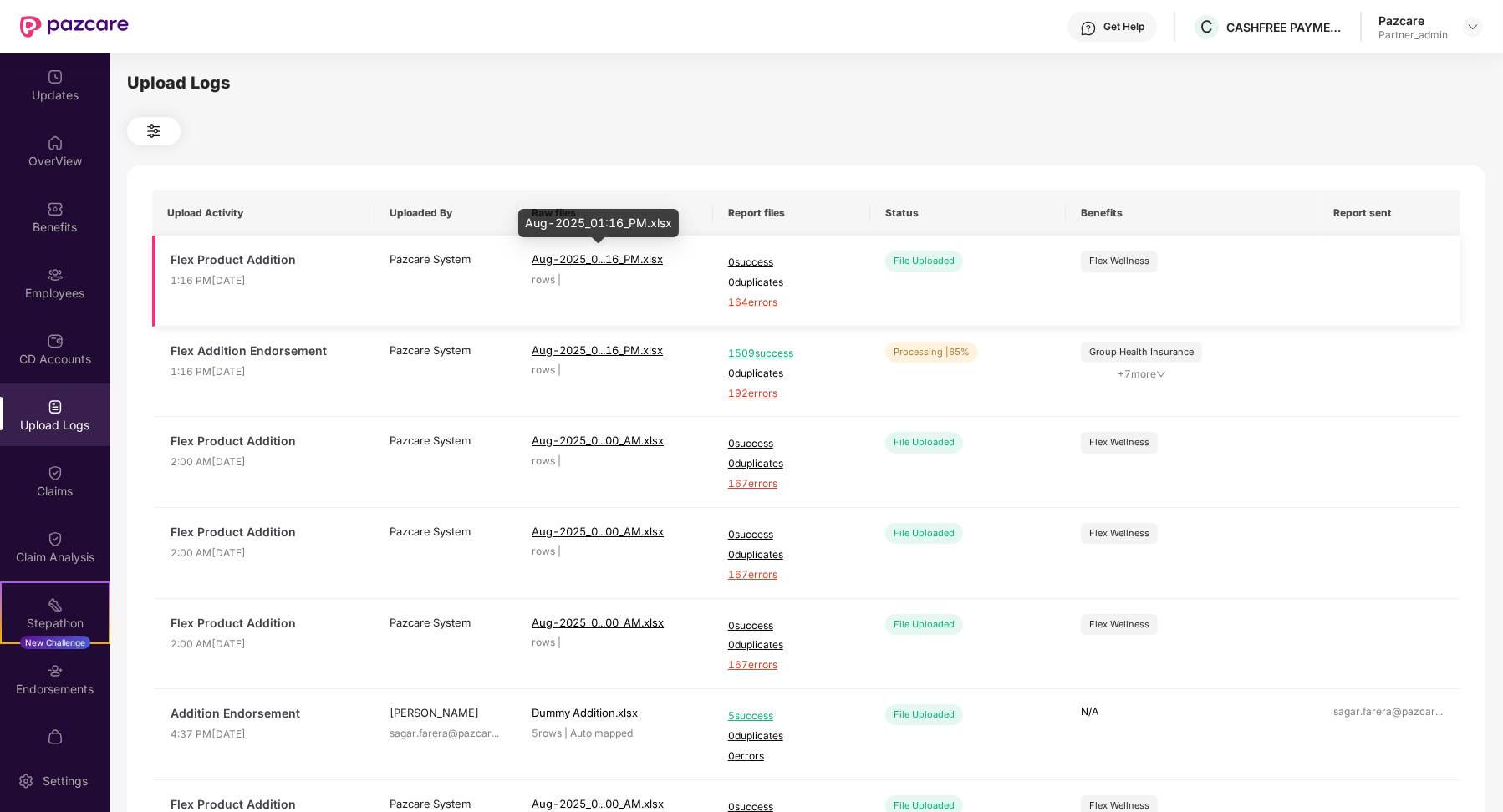
click at [609, 256] on span "Aug-2025_0...16_PM.xlsx" at bounding box center [597, 258] width 131 height 13
click at [1357, 362] on span "redo" at bounding box center [1352, 356] width 13 height 15
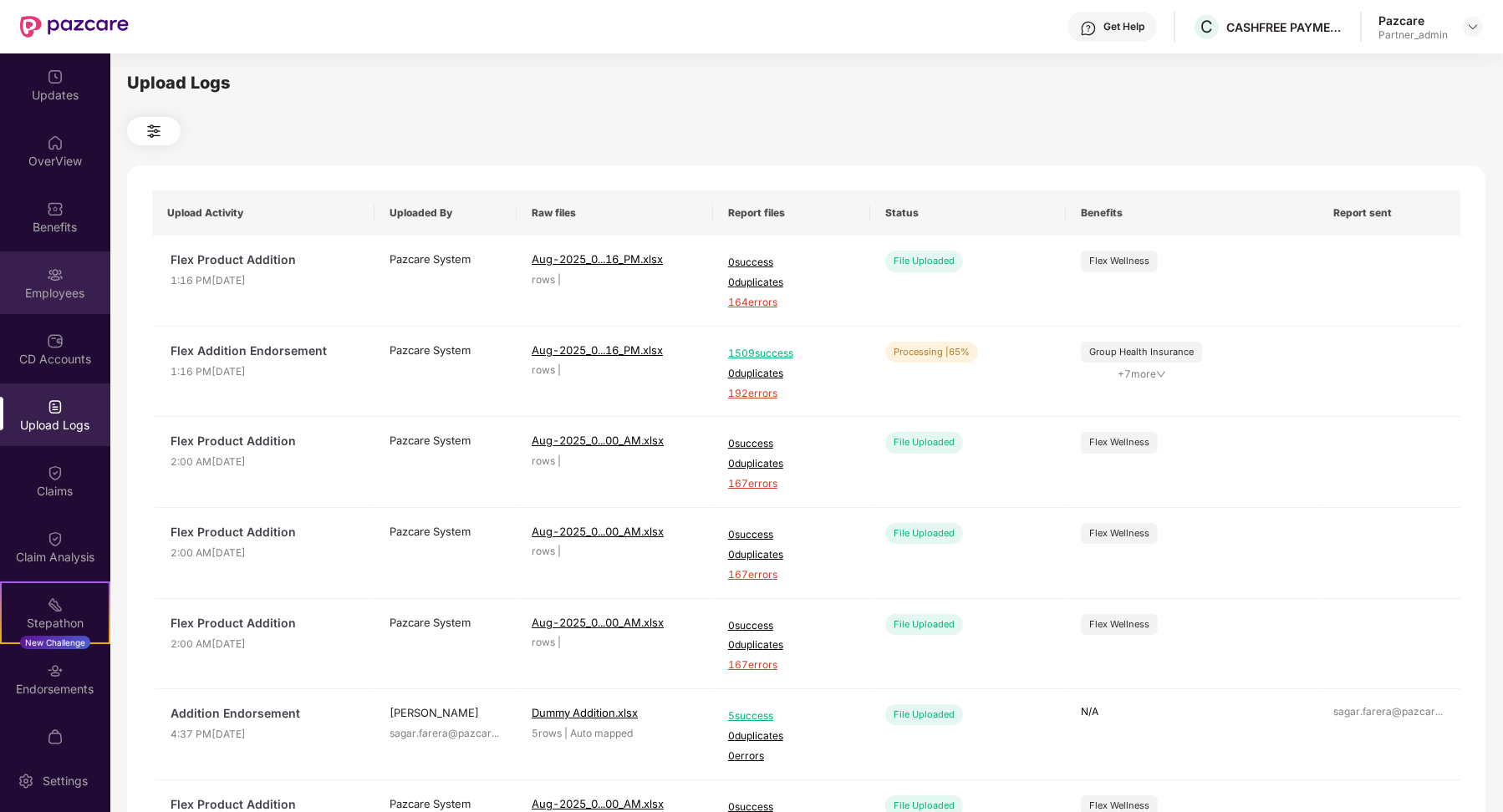
click at [71, 285] on div "Employees" at bounding box center [55, 293] width 110 height 17
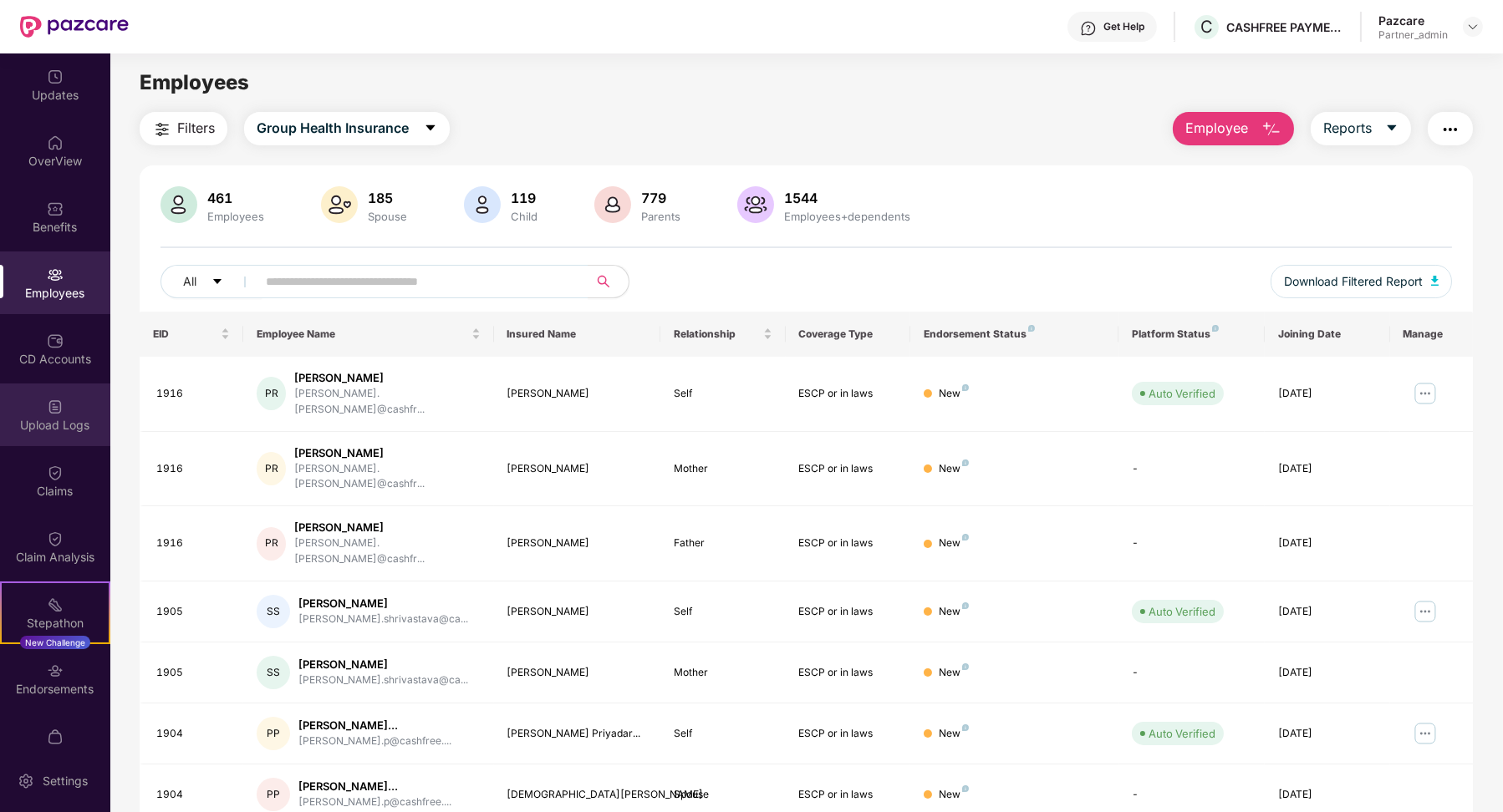
click at [70, 425] on div "Upload Logs" at bounding box center [55, 425] width 110 height 17
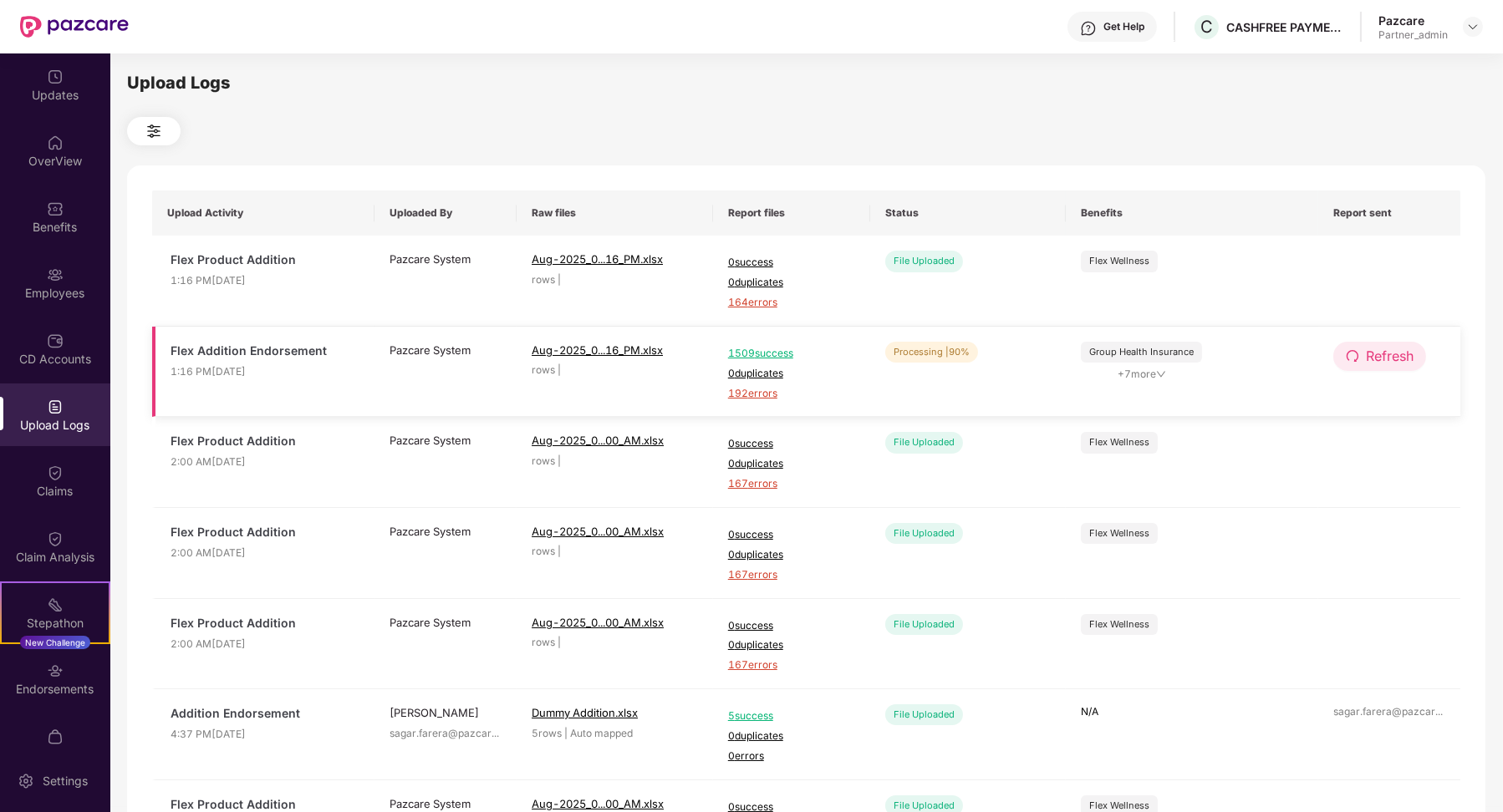
click at [1383, 358] on span "Refresh" at bounding box center [1389, 356] width 48 height 21
click at [1383, 358] on span "Refresh" at bounding box center [1390, 356] width 48 height 21
click at [757, 391] on span "284 errors" at bounding box center [791, 394] width 127 height 16
click at [740, 391] on span "284 errors" at bounding box center [791, 394] width 127 height 16
